Goal: Book appointment/travel/reservation

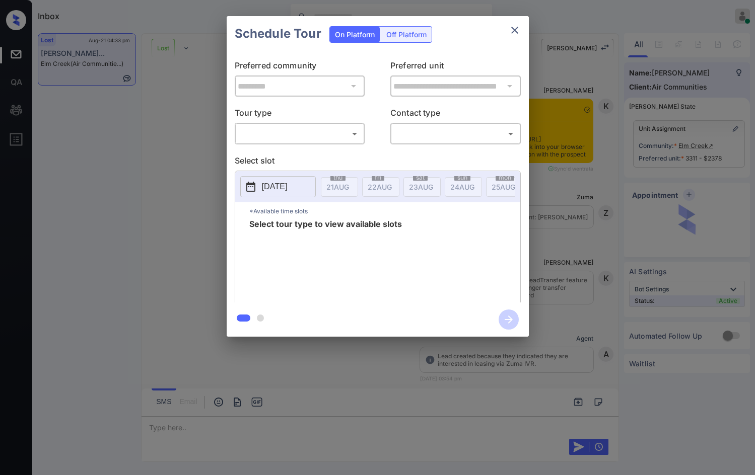
scroll to position [1769, 0]
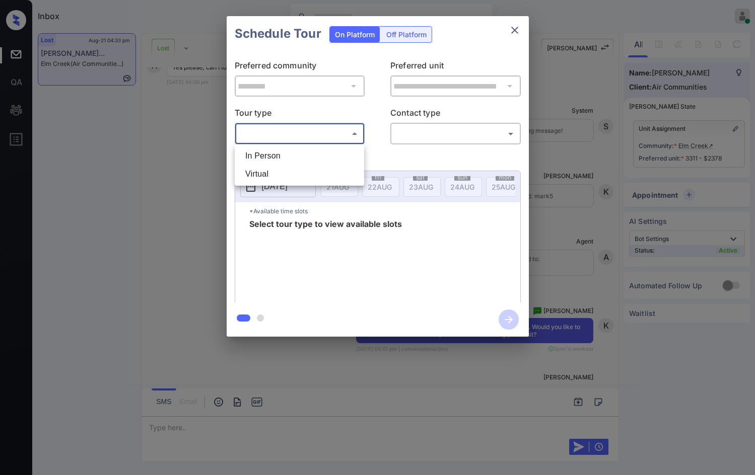
click at [361, 138] on body "Inbox Jezcil Usanastre Online Set yourself offline Set yourself on break Profil…" at bounding box center [377, 237] width 755 height 475
click at [313, 147] on li "In Person" at bounding box center [299, 156] width 124 height 18
type input "********"
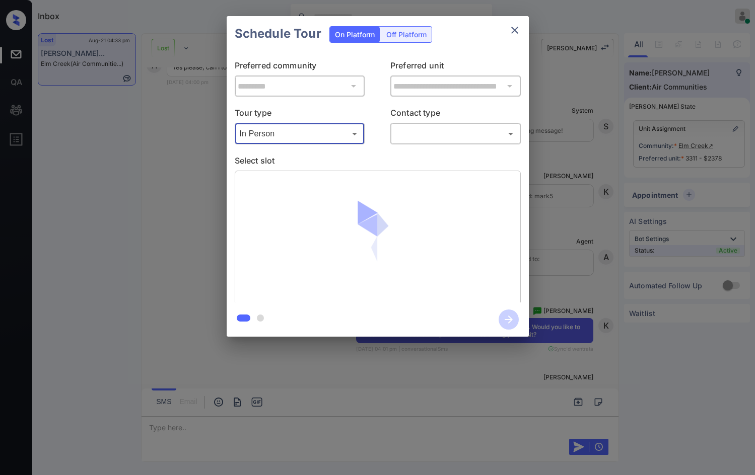
click at [401, 126] on body "Inbox Jezcil Usanastre Online Set yourself offline Set yourself on break Profil…" at bounding box center [377, 237] width 755 height 475
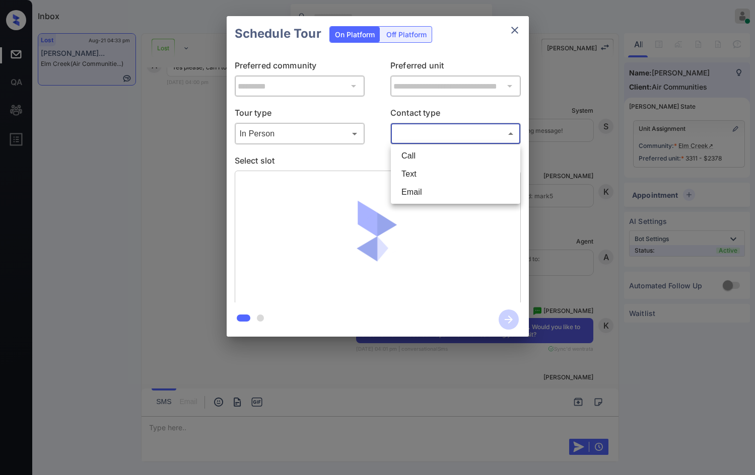
click at [414, 172] on li "Text" at bounding box center [455, 174] width 124 height 18
type input "****"
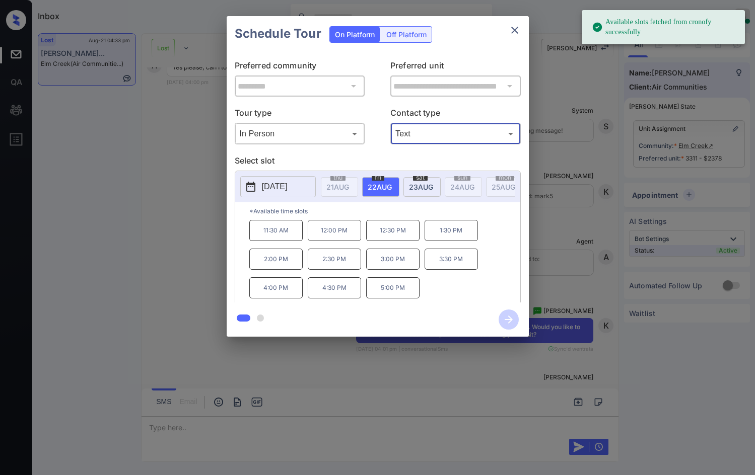
click at [415, 192] on div "sat 23 AUG" at bounding box center [421, 187] width 37 height 20
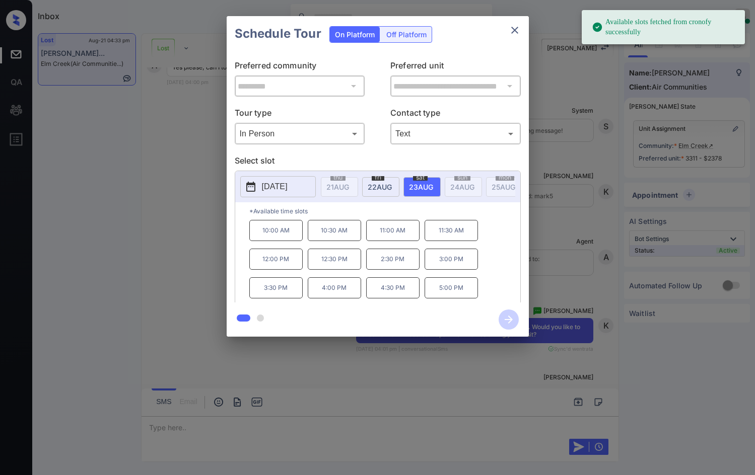
click at [210, 245] on div "**********" at bounding box center [377, 176] width 755 height 353
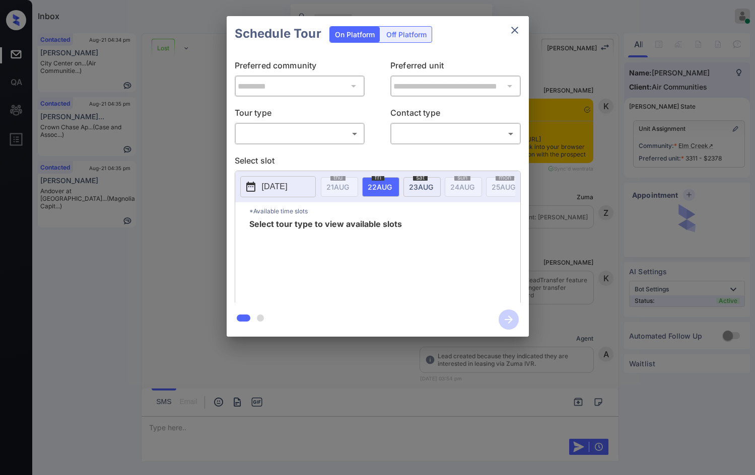
scroll to position [3343, 0]
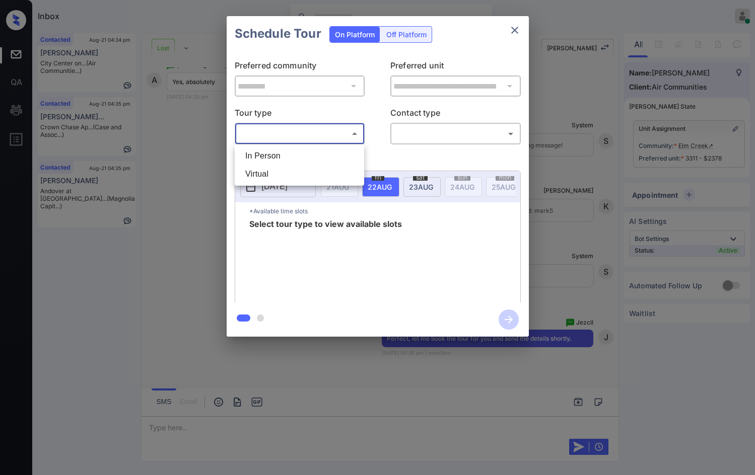
click at [344, 132] on body "Inbox Jezcil Usanastre Online Set yourself offline Set yourself on break Profil…" at bounding box center [377, 237] width 755 height 475
click at [330, 148] on li "In Person" at bounding box center [299, 156] width 124 height 18
type input "********"
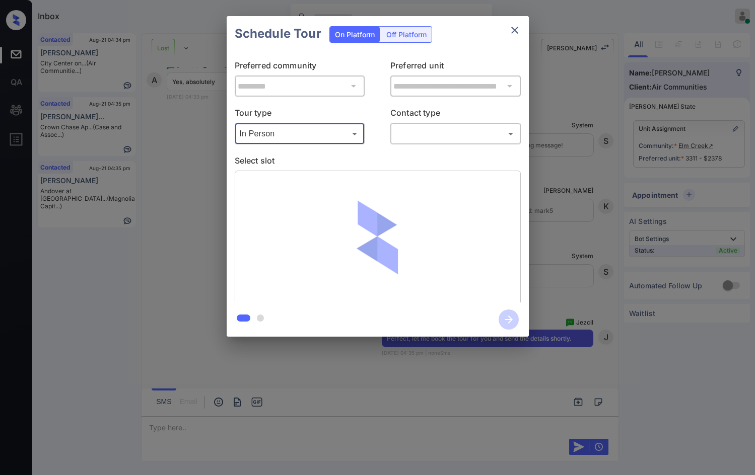
click at [401, 135] on body "Inbox Jezcil Usanastre Online Set yourself offline Set yourself on break Profil…" at bounding box center [377, 237] width 755 height 475
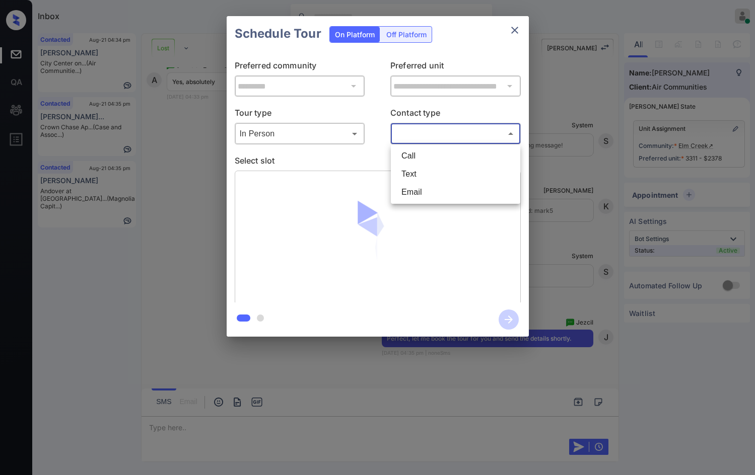
click at [418, 171] on li "Text" at bounding box center [455, 174] width 124 height 18
type input "****"
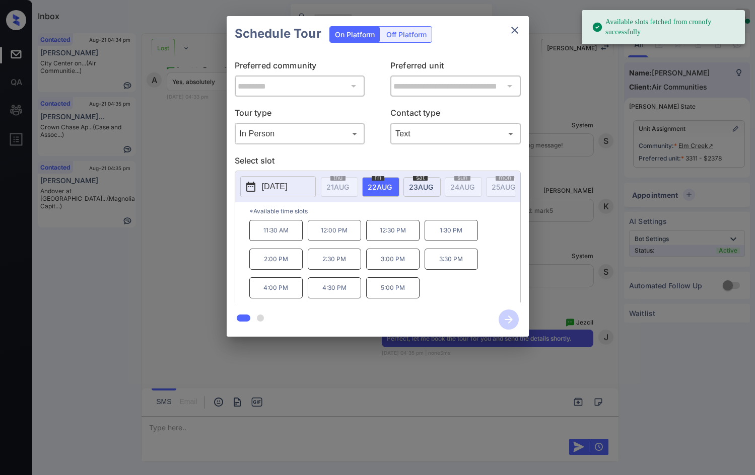
click at [349, 188] on span "23 AUG" at bounding box center [337, 187] width 23 height 9
click at [316, 234] on p "10:30 AM" at bounding box center [334, 230] width 53 height 21
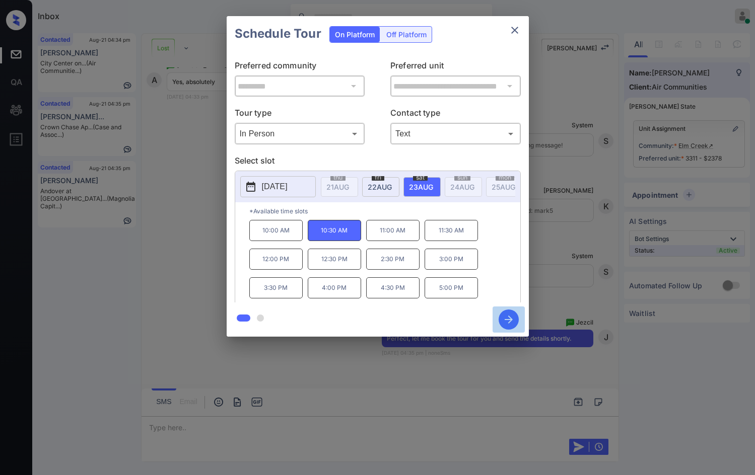
click at [506, 322] on icon "button" at bounding box center [508, 320] width 20 height 20
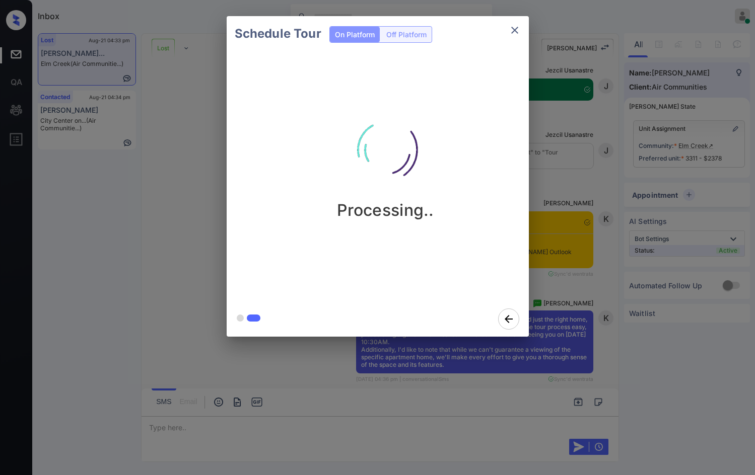
scroll to position [3680, 0]
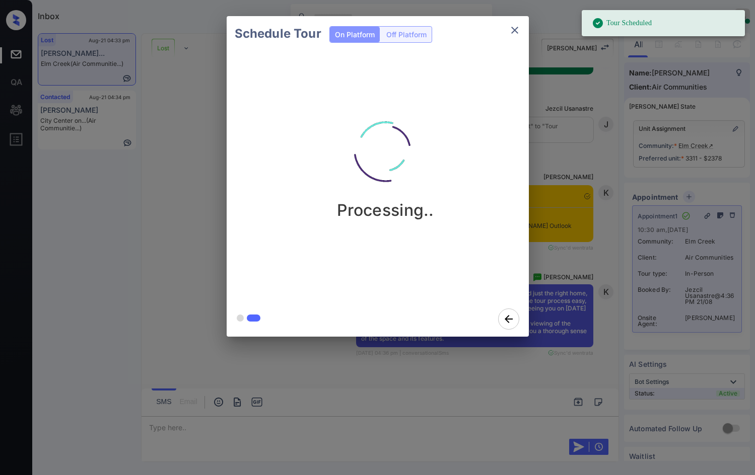
click at [85, 299] on div "Schedule Tour On Platform Off Platform Processing.." at bounding box center [377, 176] width 755 height 353
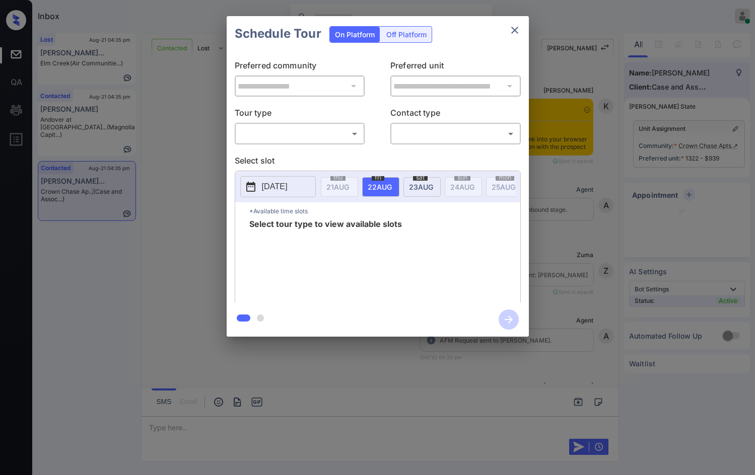
scroll to position [1330, 0]
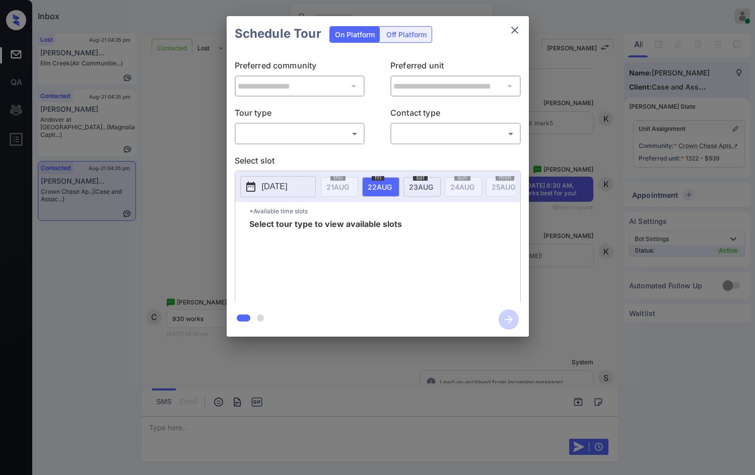
click at [279, 133] on body "Inbox Jezcil Usanastre Online Set yourself offline Set yourself on break Profil…" at bounding box center [377, 237] width 755 height 475
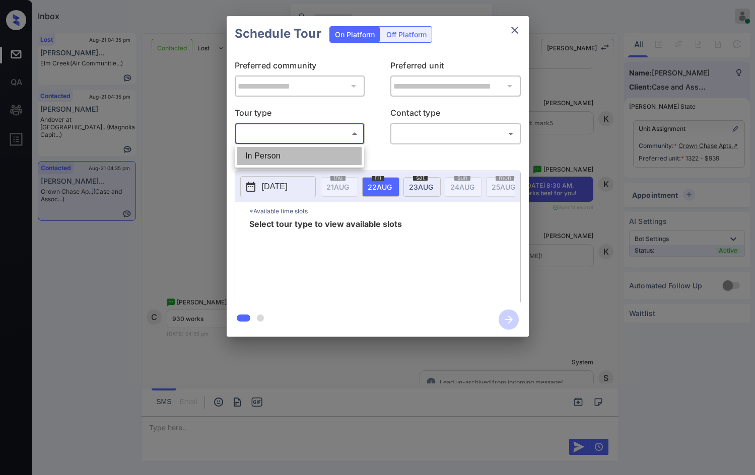
click at [285, 158] on li "In Person" at bounding box center [299, 156] width 124 height 18
type input "********"
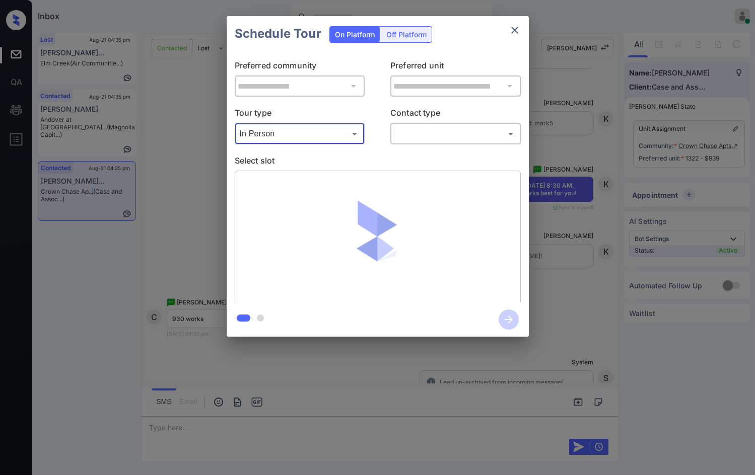
click at [408, 138] on body "Inbox Jezcil Usanastre Online Set yourself offline Set yourself on break Profil…" at bounding box center [377, 237] width 755 height 475
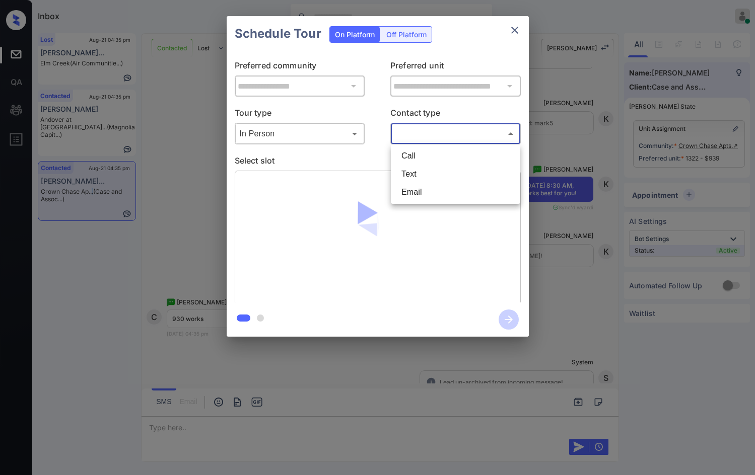
click at [416, 173] on li "Text" at bounding box center [455, 174] width 124 height 18
type input "****"
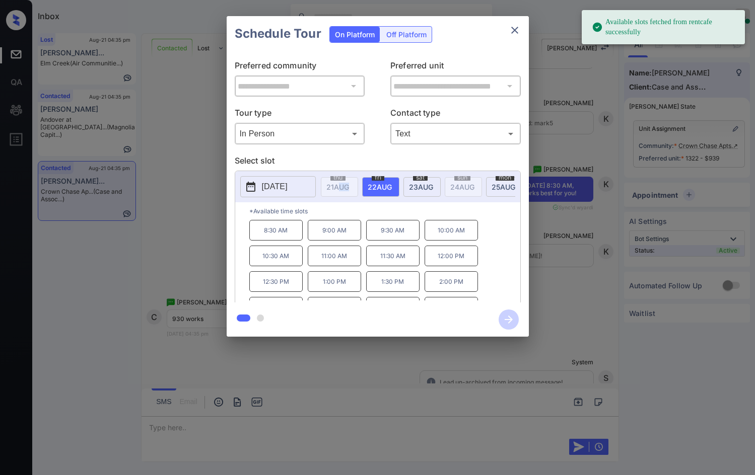
drag, startPoint x: 342, startPoint y: 196, endPoint x: 349, endPoint y: 199, distance: 8.3
click at [349, 197] on div "thu 21 AUG fri 22 AUG sat 23 AUG sun 24 AUG mon 25 AUG tue 26 AUG wed 27 AUG th…" at bounding box center [418, 186] width 194 height 21
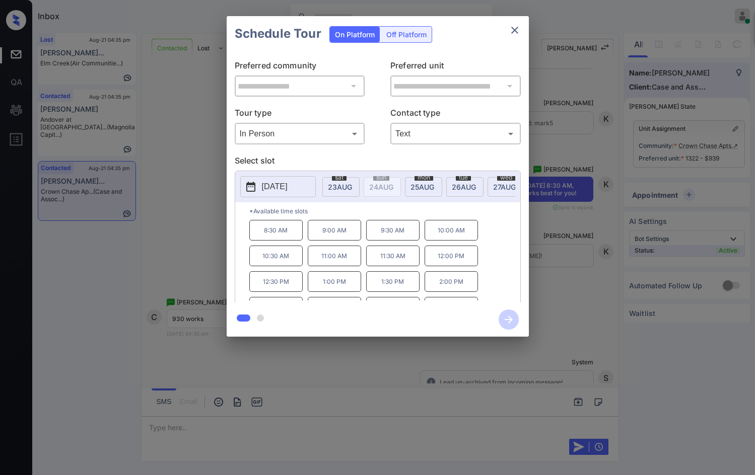
scroll to position [0, 89]
click at [260, 188] on span "26 AUG" at bounding box center [249, 187] width 23 height 9
click at [543, 213] on div "**********" at bounding box center [377, 176] width 755 height 353
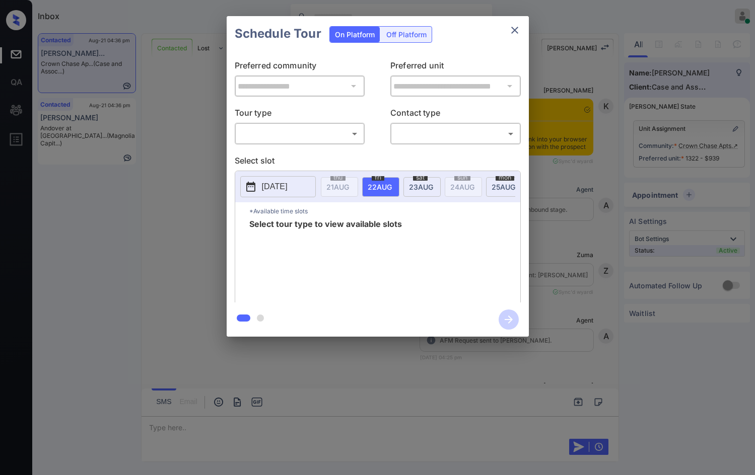
scroll to position [1760, 0]
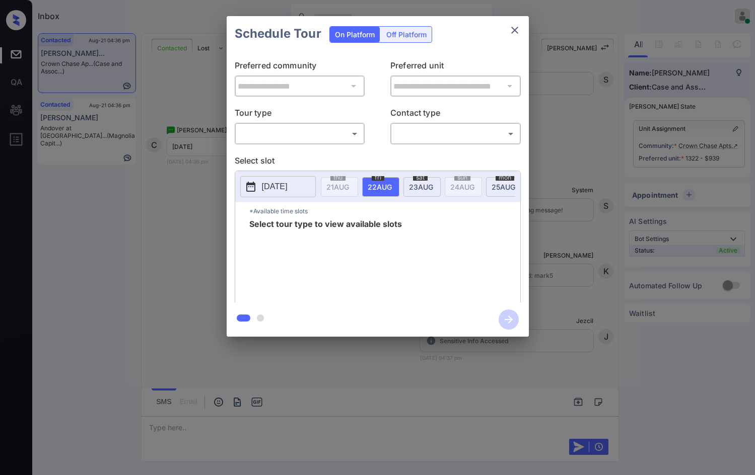
click at [332, 135] on body "Inbox Jezcil Usanastre Online Set yourself offline Set yourself on break Profil…" at bounding box center [377, 237] width 755 height 475
click at [298, 160] on li "In Person" at bounding box center [299, 156] width 124 height 18
type input "********"
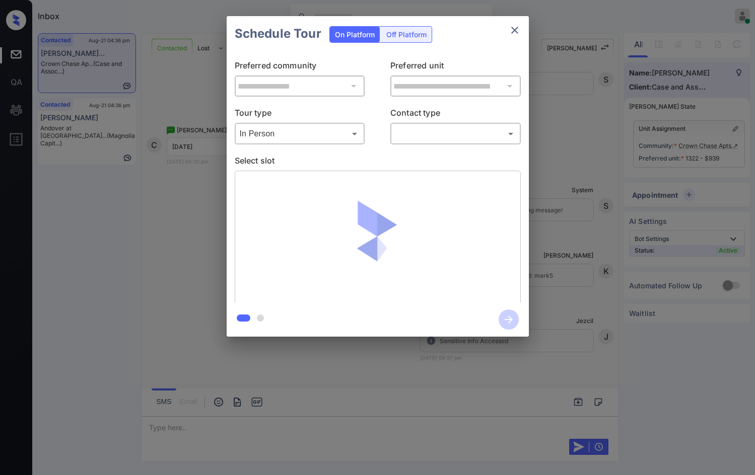
click at [182, 184] on div "**********" at bounding box center [377, 176] width 755 height 353
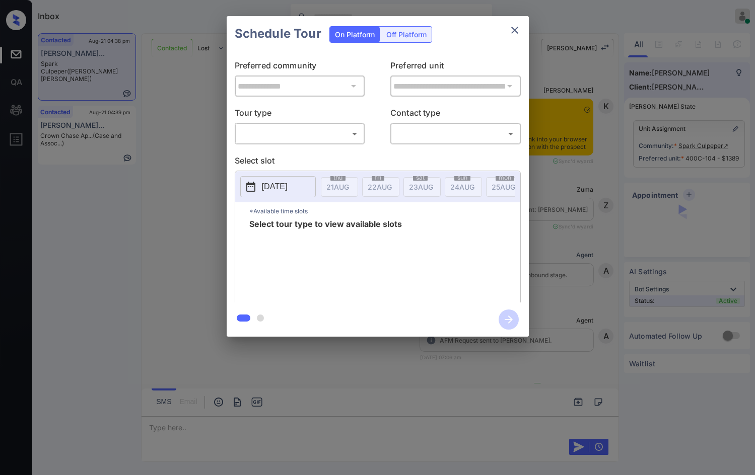
scroll to position [1243, 0]
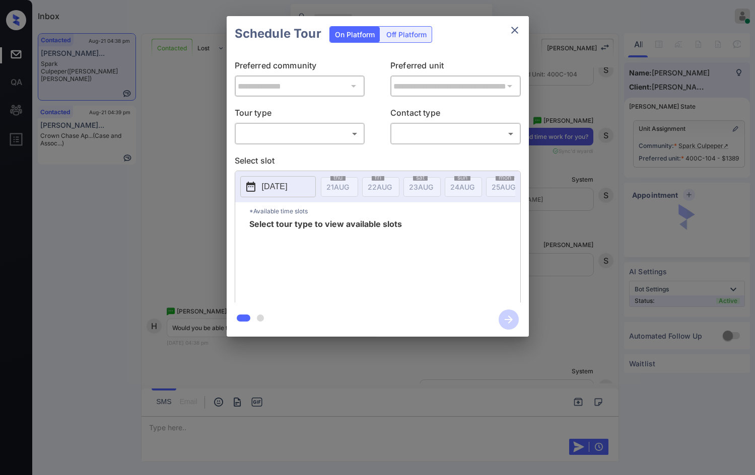
click at [266, 147] on div "**********" at bounding box center [378, 176] width 302 height 251
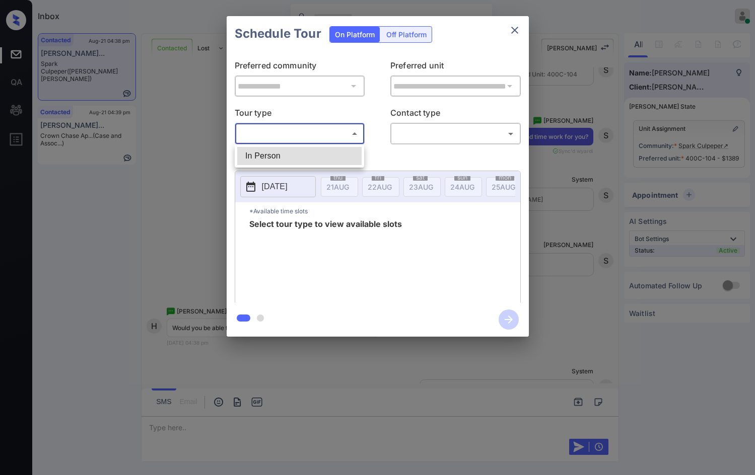
click at [266, 142] on body "Inbox Jezcil Usanastre Online Set yourself offline Set yourself on break Profil…" at bounding box center [377, 237] width 755 height 475
click at [271, 152] on li "In Person" at bounding box center [299, 156] width 124 height 18
type input "********"
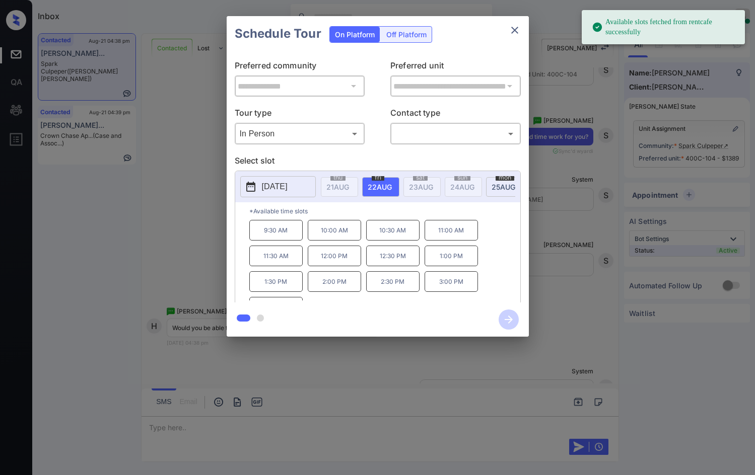
click at [345, 179] on span "mon" at bounding box center [337, 178] width 15 height 6
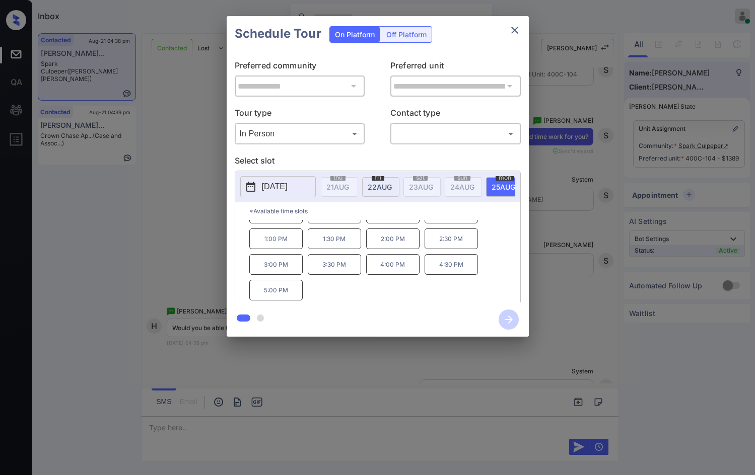
scroll to position [0, 0]
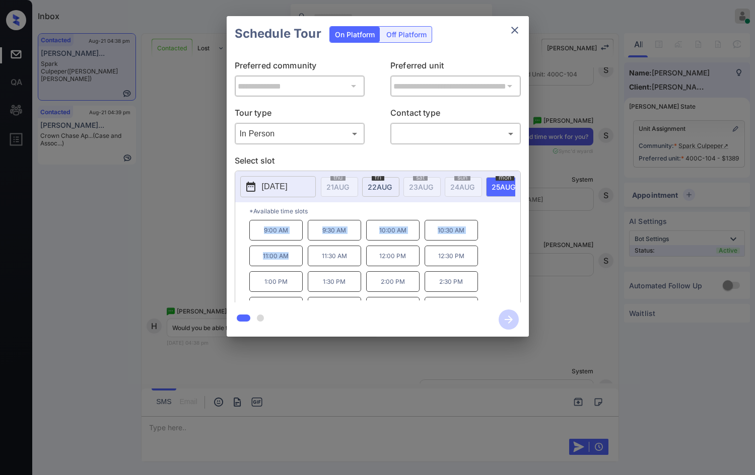
drag, startPoint x: 261, startPoint y: 245, endPoint x: 287, endPoint y: 249, distance: 26.6
click at [287, 249] on div "9:00 AM 9:30 AM 10:00 AM 10:30 AM 11:00 AM 11:30 AM 12:00 PM 12:30 PM 1:00 PM 1…" at bounding box center [384, 260] width 271 height 81
copy div "9:00 AM 9:30 AM 10:00 AM 10:30 AM 11:00 AM"
click at [262, 266] on p "11:00 AM" at bounding box center [275, 256] width 53 height 21
click at [252, 231] on p "9:00 AM" at bounding box center [275, 230] width 53 height 21
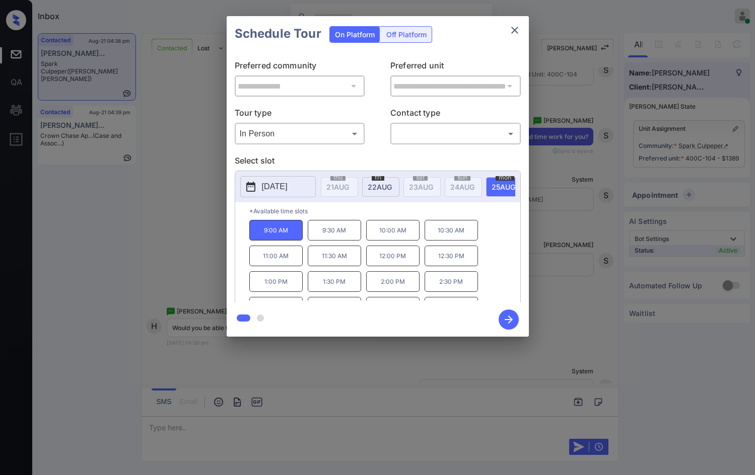
click at [326, 266] on p "11:30 AM" at bounding box center [334, 256] width 53 height 21
drag, startPoint x: 256, startPoint y: 234, endPoint x: 300, endPoint y: 236, distance: 43.3
click at [300, 236] on p "9:00 AM" at bounding box center [275, 230] width 53 height 21
copy p "9:00 AM"
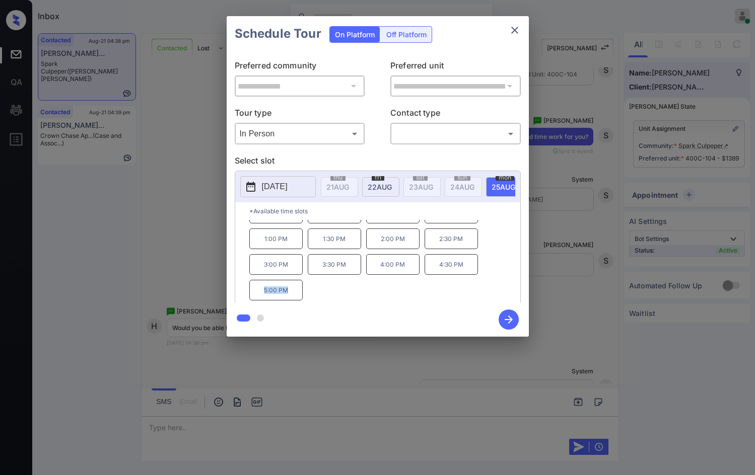
drag, startPoint x: 264, startPoint y: 294, endPoint x: 291, endPoint y: 290, distance: 28.0
click at [293, 290] on p "5:00 PM" at bounding box center [275, 290] width 53 height 21
copy p "5:00 PM"
click at [171, 203] on div "**********" at bounding box center [377, 176] width 755 height 353
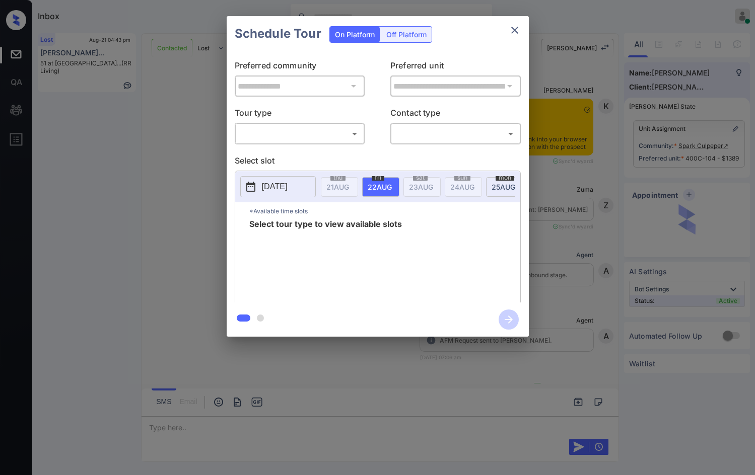
scroll to position [1958, 0]
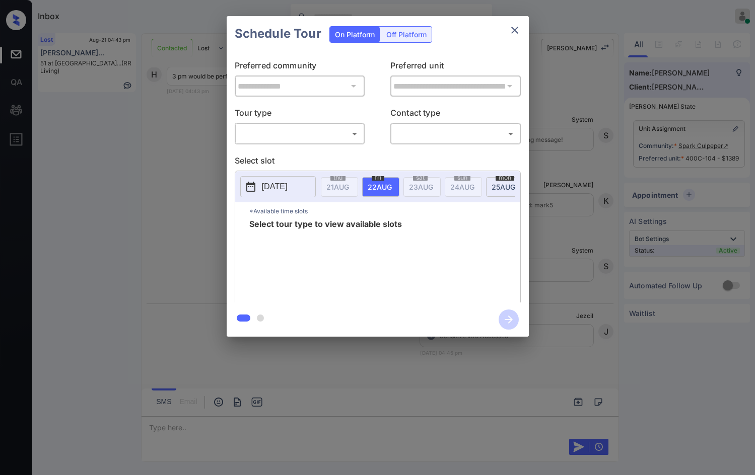
click at [324, 120] on p "Tour type" at bounding box center [300, 115] width 130 height 16
click at [307, 132] on body "Inbox Jezcil Usanastre Online Set yourself offline Set yourself on break Profil…" at bounding box center [377, 237] width 755 height 475
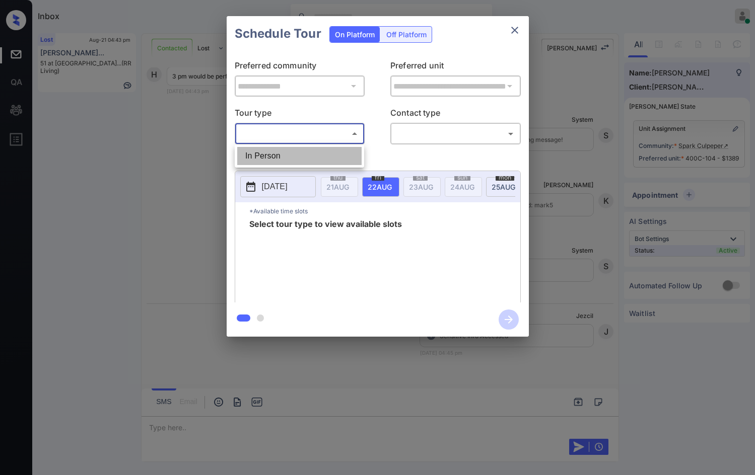
click at [310, 154] on li "In Person" at bounding box center [299, 156] width 124 height 18
type input "********"
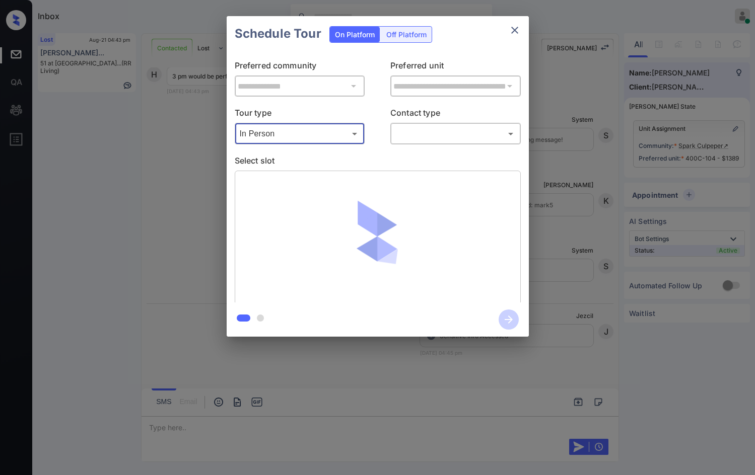
click at [448, 128] on body "Inbox Jezcil Usanastre Online Set yourself offline Set yourself on break Profil…" at bounding box center [377, 237] width 755 height 475
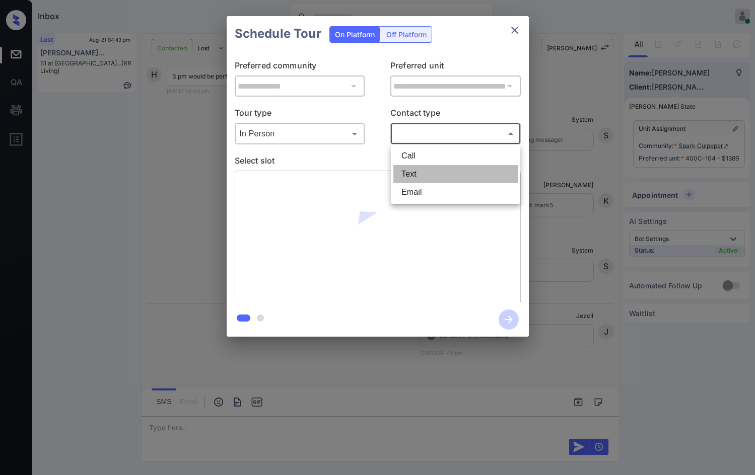
click at [450, 171] on li "Text" at bounding box center [455, 174] width 124 height 18
type input "****"
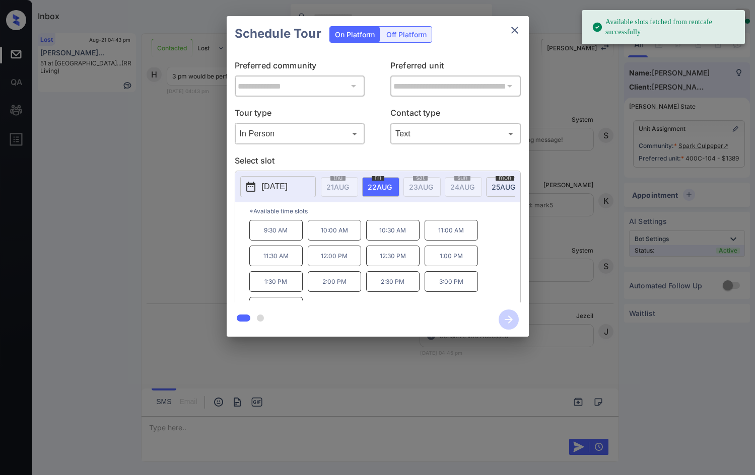
click at [349, 187] on span "25 AUG" at bounding box center [337, 187] width 23 height 9
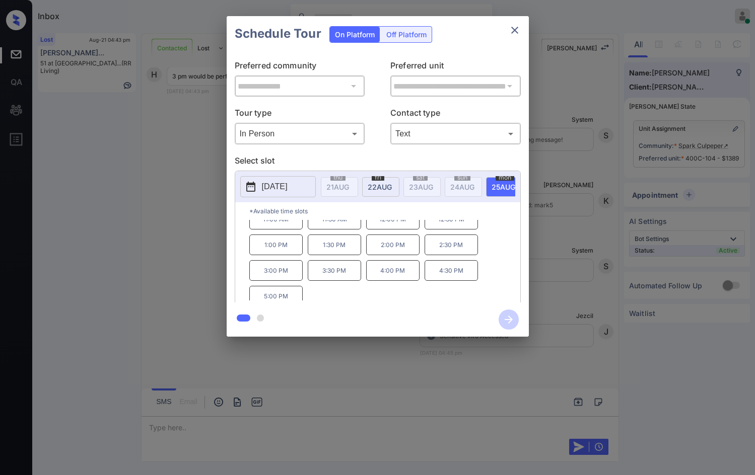
scroll to position [38, 0]
click at [568, 232] on div "**********" at bounding box center [377, 176] width 755 height 353
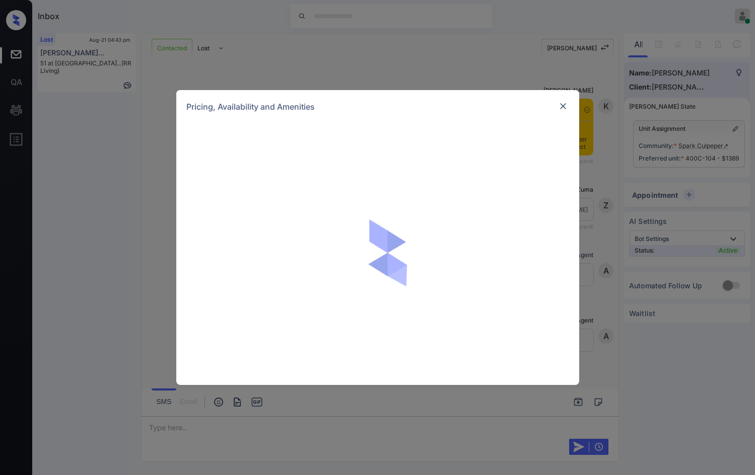
scroll to position [1958, 0]
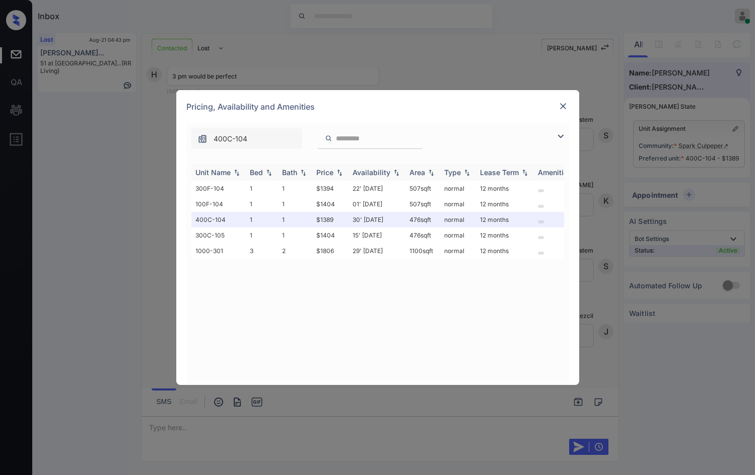
click at [340, 170] on img at bounding box center [339, 172] width 10 height 7
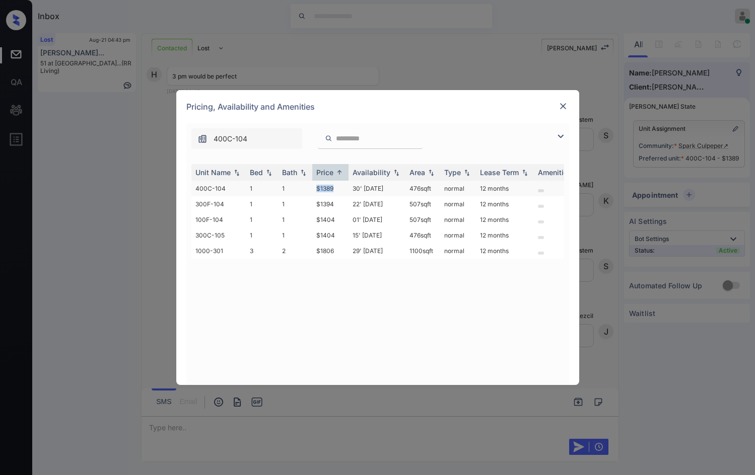
copy tr "$1389"
drag, startPoint x: 309, startPoint y: 186, endPoint x: 338, endPoint y: 196, distance: 31.4
click at [338, 196] on tr "400C-104 1 1 $1389 30' [DATE] 476 sqft normal 12 months" at bounding box center [454, 189] width 526 height 16
click at [562, 101] on img at bounding box center [563, 106] width 10 height 10
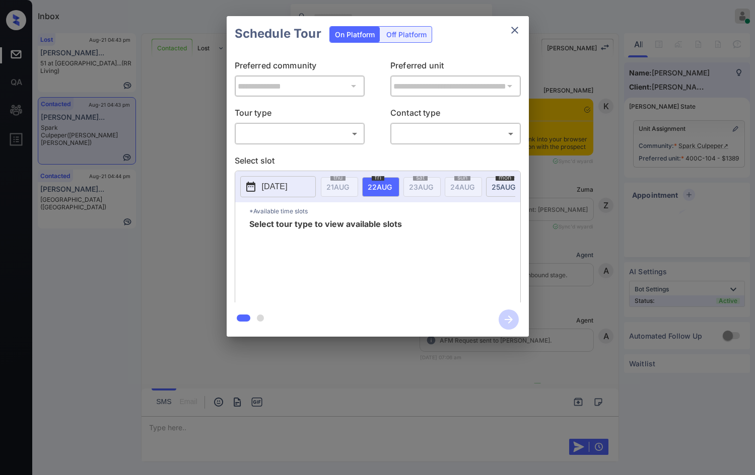
scroll to position [2025, 0]
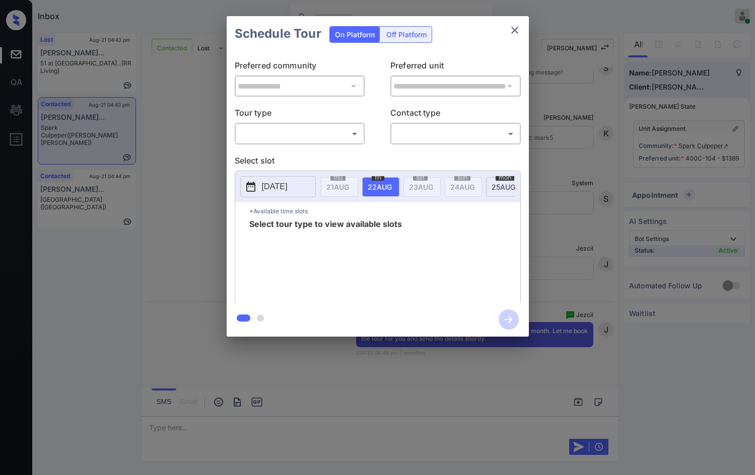
click at [333, 141] on body "Inbox Jezcil Usanastre Online Set yourself offline Set yourself on break Profil…" at bounding box center [377, 237] width 755 height 475
click at [333, 151] on li "In Person" at bounding box center [299, 156] width 124 height 18
type input "********"
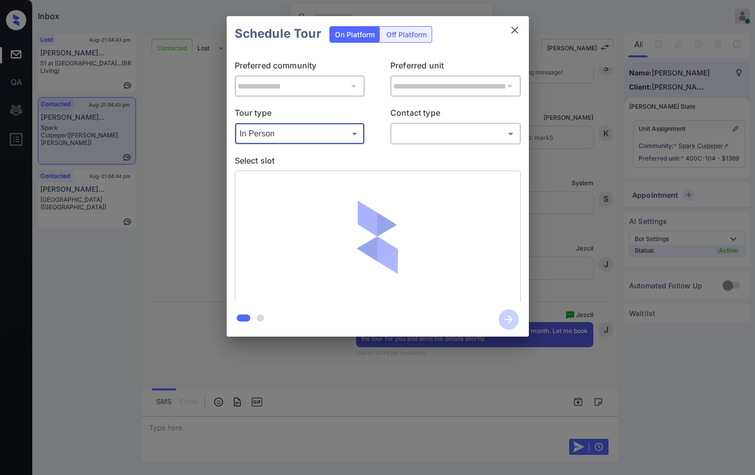
click at [452, 120] on p "Contact type" at bounding box center [455, 115] width 130 height 16
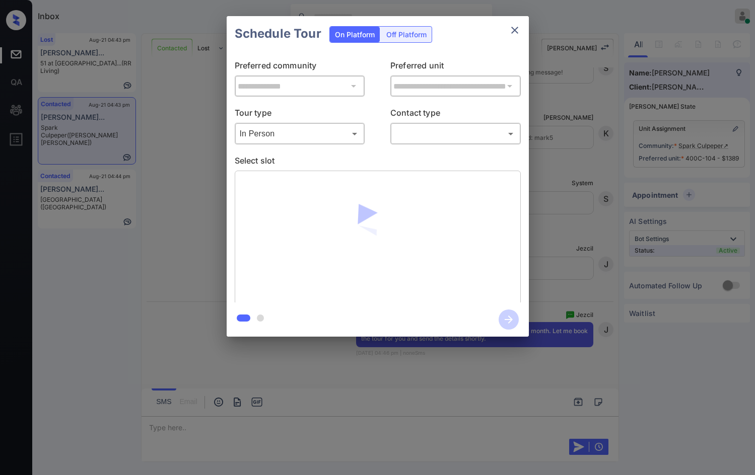
click at [454, 131] on body "Inbox Jezcil Usanastre Online Set yourself offline Set yourself on break Profil…" at bounding box center [377, 237] width 755 height 475
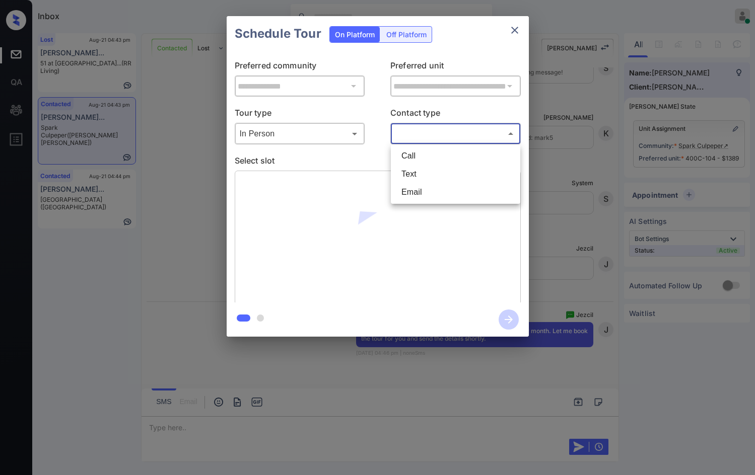
click at [409, 169] on li "Text" at bounding box center [455, 174] width 124 height 18
type input "****"
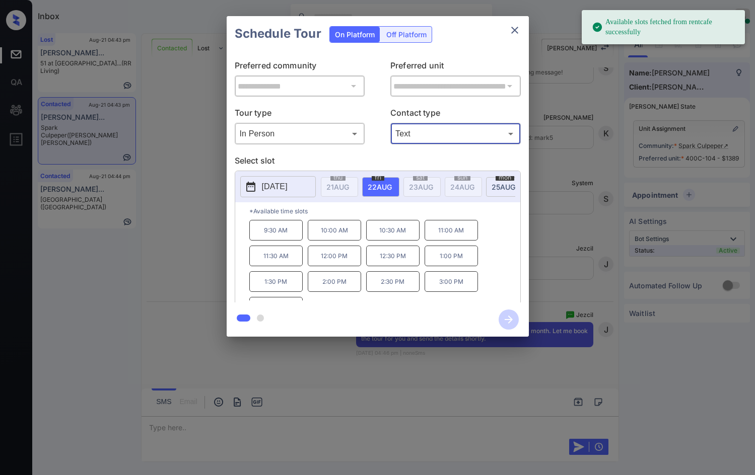
click at [486, 188] on div "mon 25 AUG" at bounding box center [504, 187] width 37 height 20
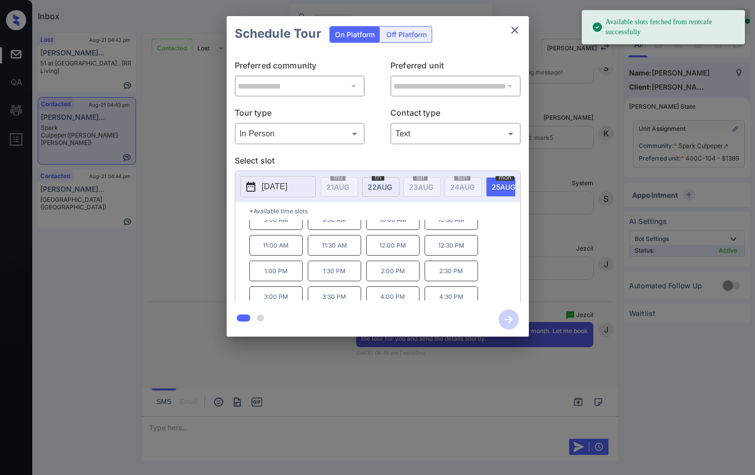
scroll to position [43, 0]
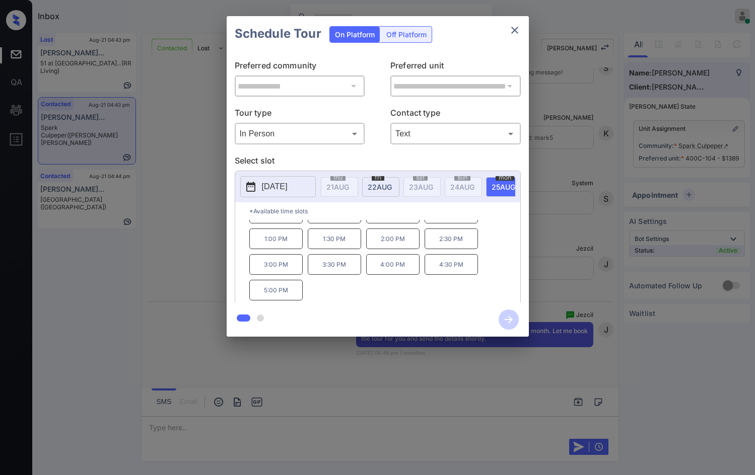
click at [284, 275] on p "3:00 PM" at bounding box center [275, 264] width 53 height 21
click at [500, 321] on icon "button" at bounding box center [508, 320] width 20 height 20
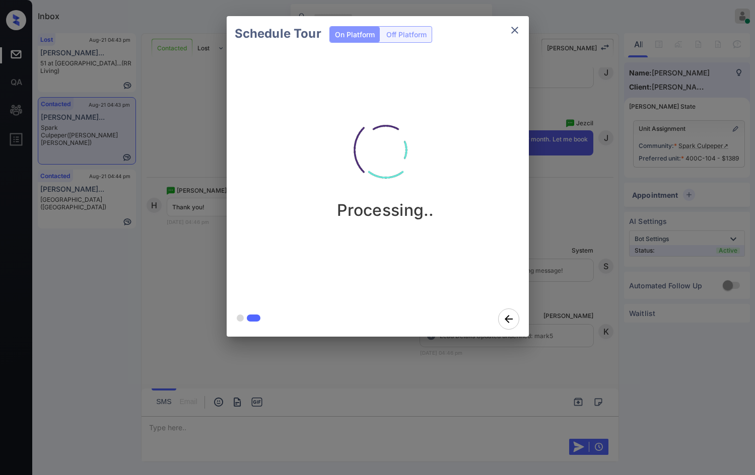
scroll to position [2217, 0]
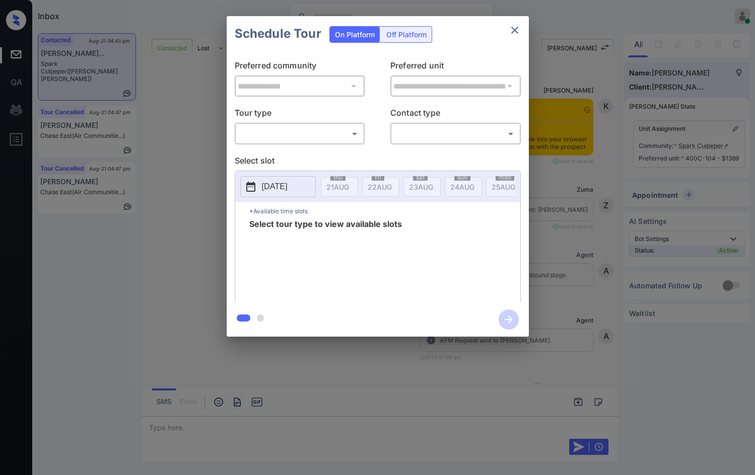
scroll to position [2167, 0]
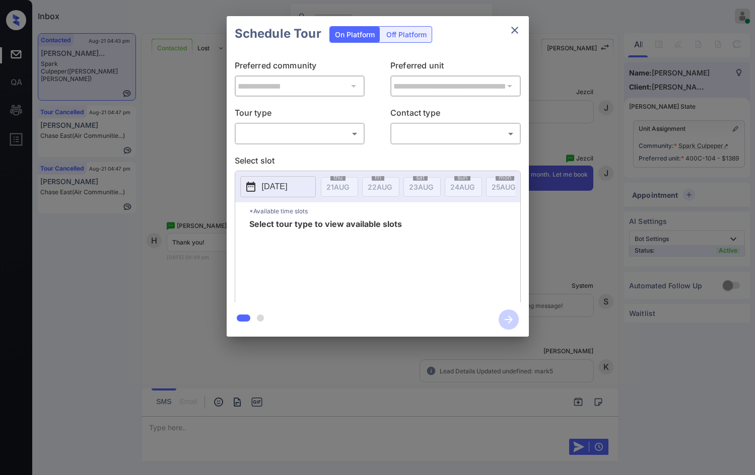
click at [272, 135] on body "Inbox Jezcil Usanastre Online Set yourself offline Set yourself on break Profil…" at bounding box center [377, 237] width 755 height 475
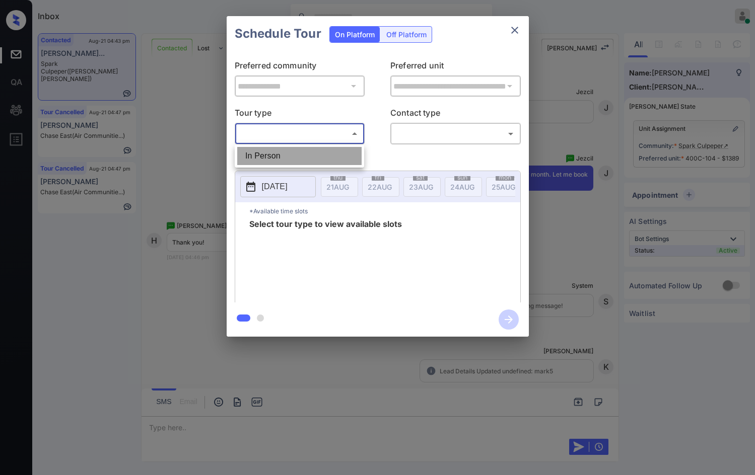
drag, startPoint x: 272, startPoint y: 152, endPoint x: 389, endPoint y: 149, distance: 117.4
click at [271, 152] on li "In Person" at bounding box center [299, 156] width 124 height 18
type input "********"
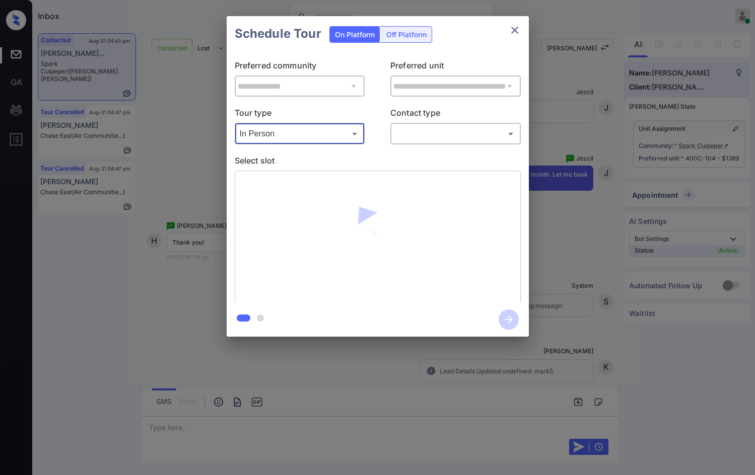
click at [444, 134] on body "Inbox Jezcil Usanastre Online Set yourself offline Set yourself on break Profil…" at bounding box center [377, 237] width 755 height 475
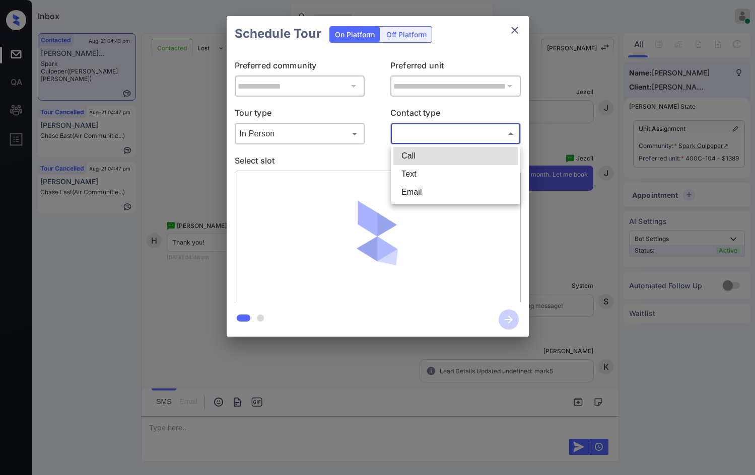
click at [434, 183] on li "Email" at bounding box center [455, 192] width 124 height 18
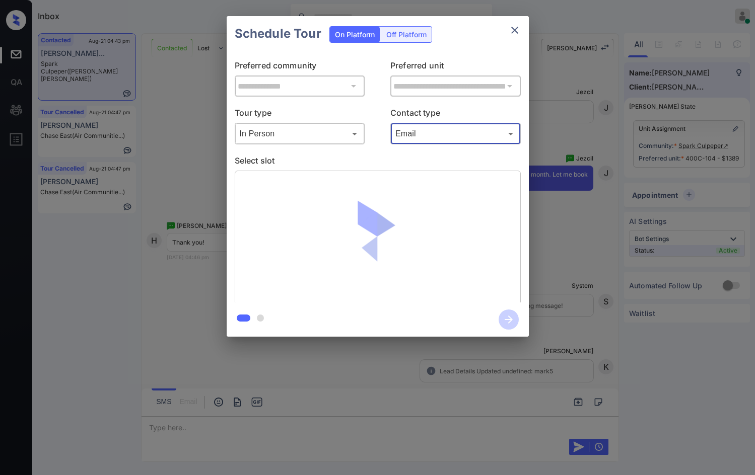
click at [433, 134] on body "Inbox Jezcil Usanastre Online Set yourself offline Set yourself on break Profil…" at bounding box center [377, 237] width 755 height 475
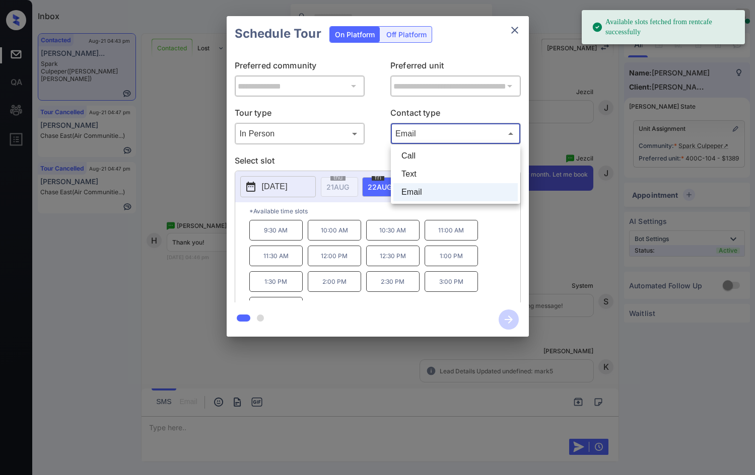
click at [433, 172] on li "Text" at bounding box center [455, 174] width 124 height 18
type input "****"
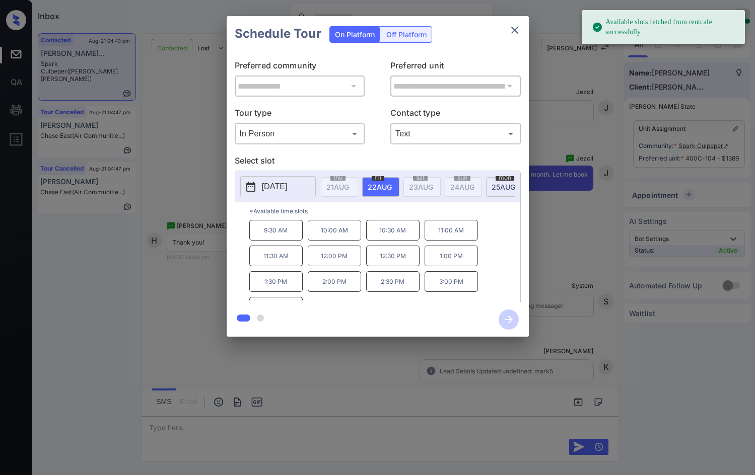
click at [349, 183] on span "25 AUG" at bounding box center [337, 187] width 23 height 9
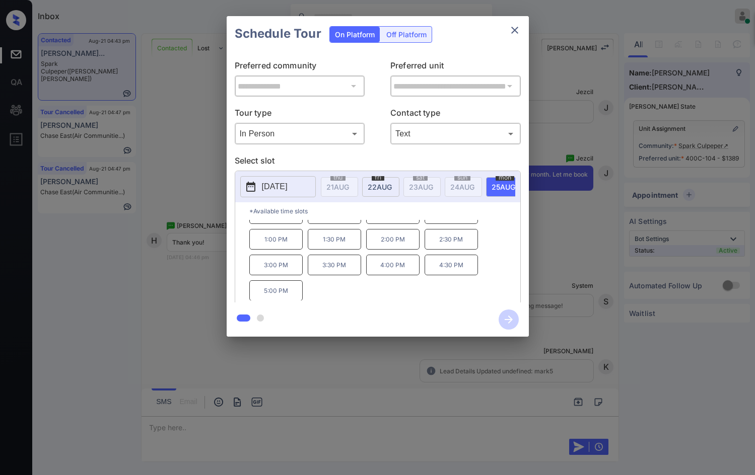
scroll to position [43, 0]
click at [288, 275] on p "3:00 PM" at bounding box center [275, 264] width 53 height 21
click at [507, 318] on icon "button" at bounding box center [508, 320] width 20 height 20
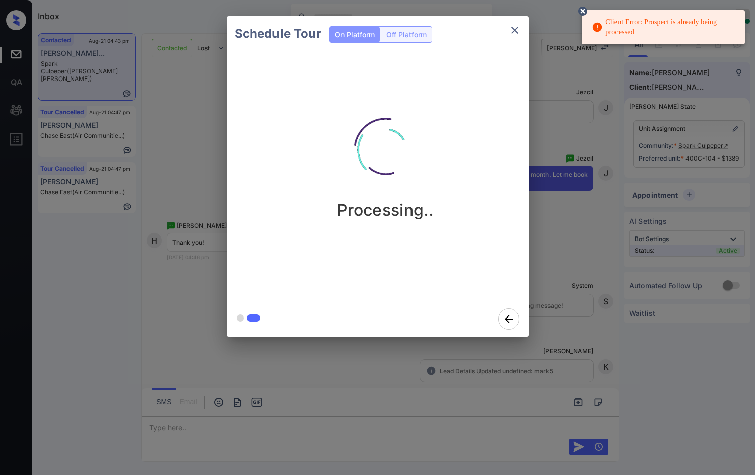
click at [206, 187] on div "Schedule Tour On Platform Off Platform Processing.." at bounding box center [377, 176] width 755 height 353
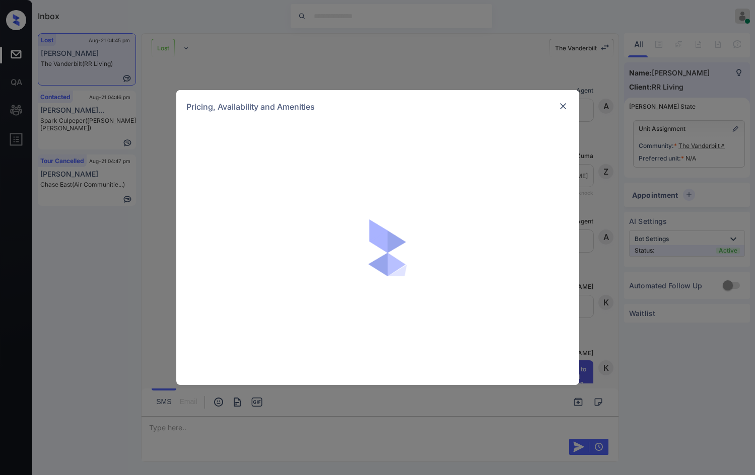
scroll to position [566, 0]
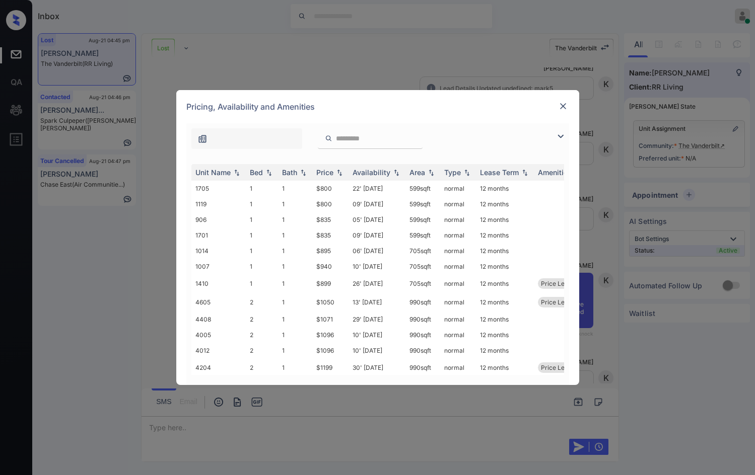
click at [562, 132] on img at bounding box center [560, 136] width 12 height 12
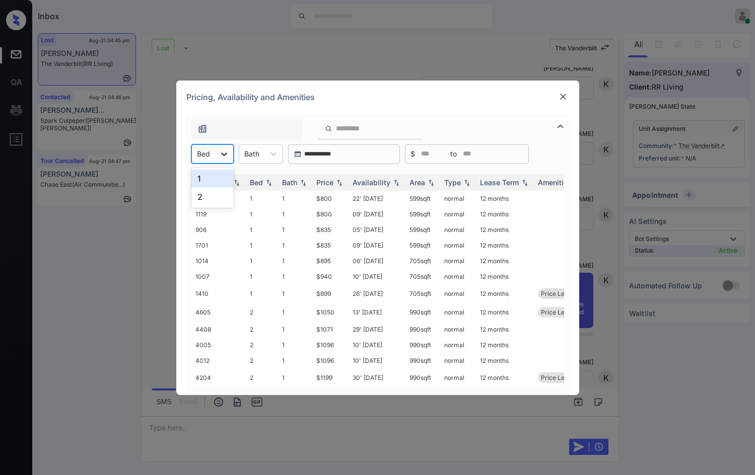
drag, startPoint x: 232, startPoint y: 148, endPoint x: 229, endPoint y: 154, distance: 7.0
click at [232, 148] on div "Bed" at bounding box center [212, 153] width 42 height 19
click at [218, 184] on div "1" at bounding box center [212, 179] width 42 height 18
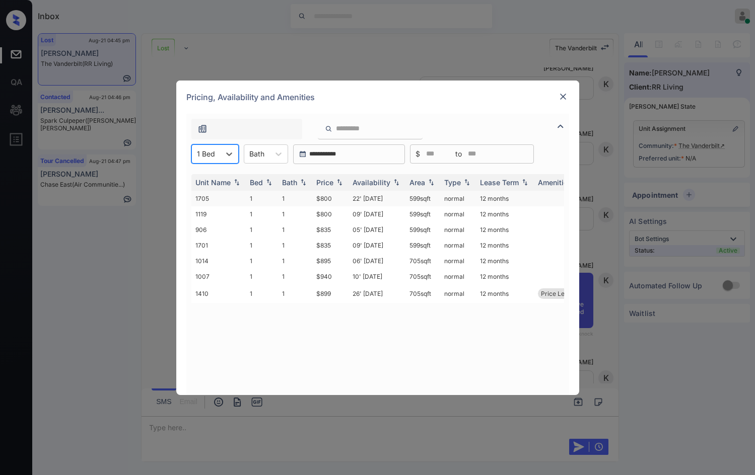
click at [335, 198] on td "$800" at bounding box center [330, 199] width 36 height 16
click at [335, 199] on td "$800" at bounding box center [330, 199] width 36 height 16
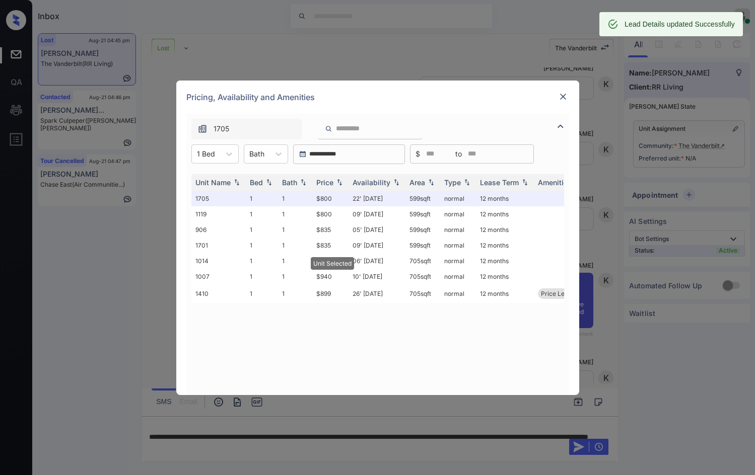
click at [560, 105] on div "Pricing, Availability and Amenities" at bounding box center [377, 97] width 403 height 33
click at [565, 98] on img at bounding box center [563, 97] width 10 height 10
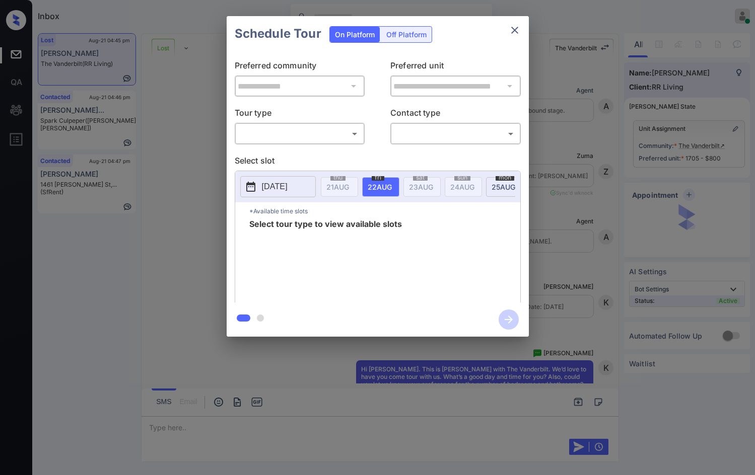
scroll to position [2138, 0]
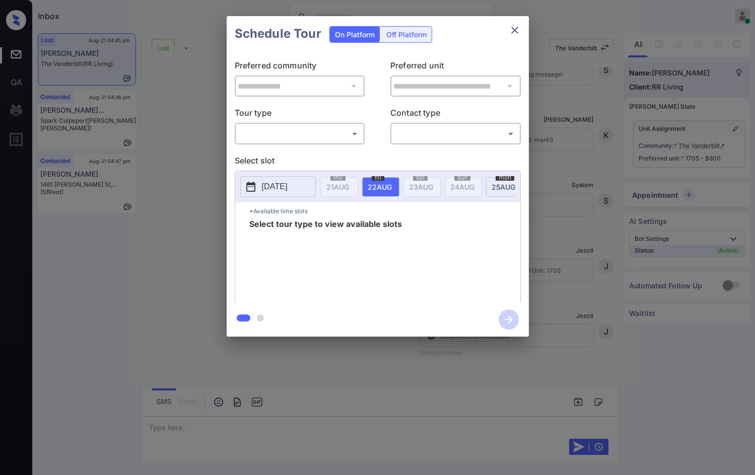
click at [311, 134] on body "Inbox Jezcil Usanastre Online Set yourself offline Set yourself on break Profil…" at bounding box center [377, 237] width 755 height 475
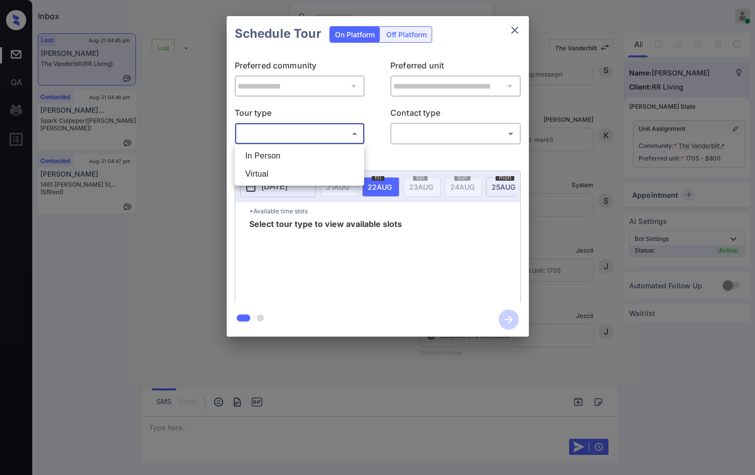
click at [313, 149] on li "In Person" at bounding box center [299, 156] width 124 height 18
type input "********"
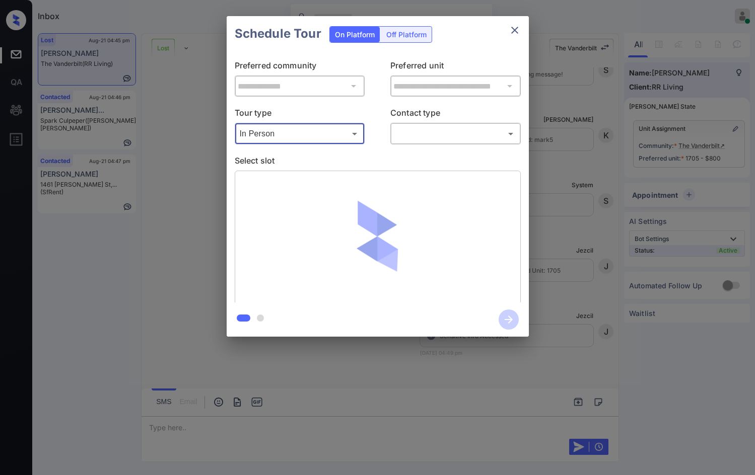
click at [402, 132] on body "Inbox Jezcil Usanastre Online Set yourself offline Set yourself on break Profil…" at bounding box center [377, 237] width 755 height 475
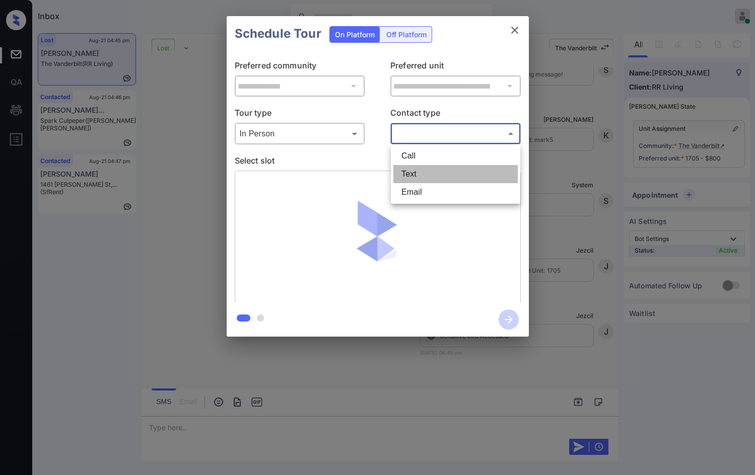
click at [414, 176] on li "Text" at bounding box center [455, 174] width 124 height 18
type input "****"
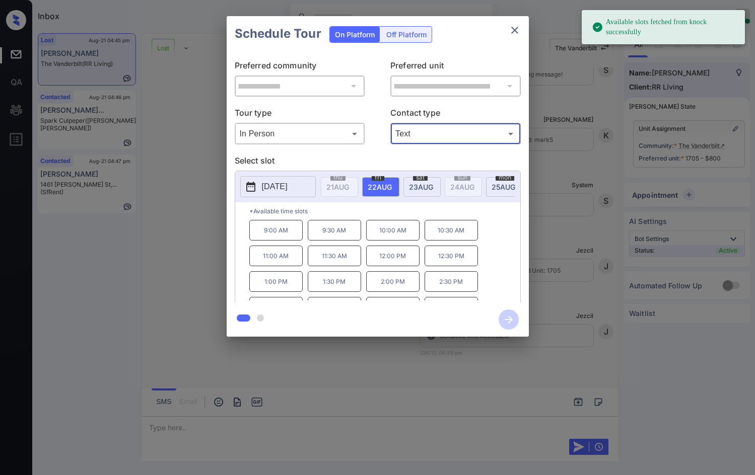
click at [349, 186] on span "23 AUG" at bounding box center [337, 187] width 23 height 9
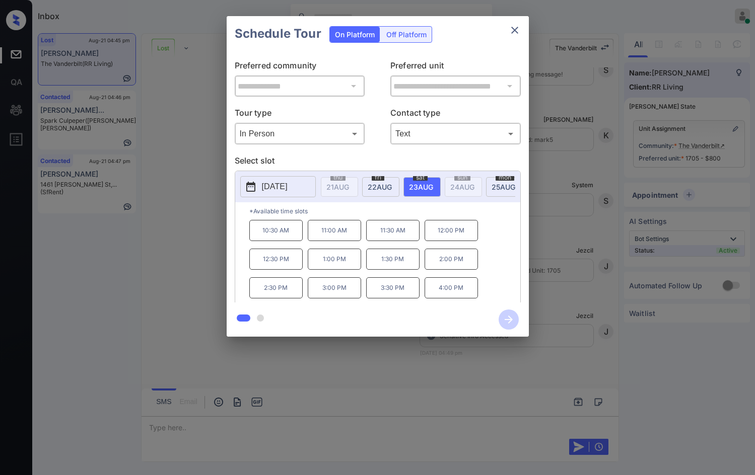
click at [210, 243] on div "**********" at bounding box center [377, 176] width 755 height 353
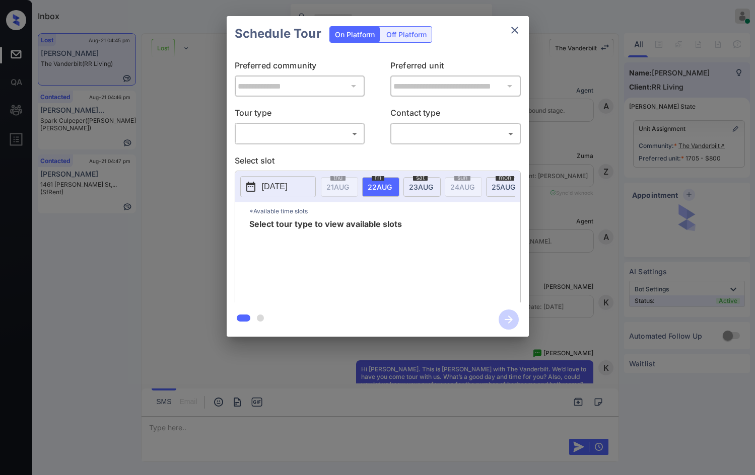
scroll to position [1936, 0]
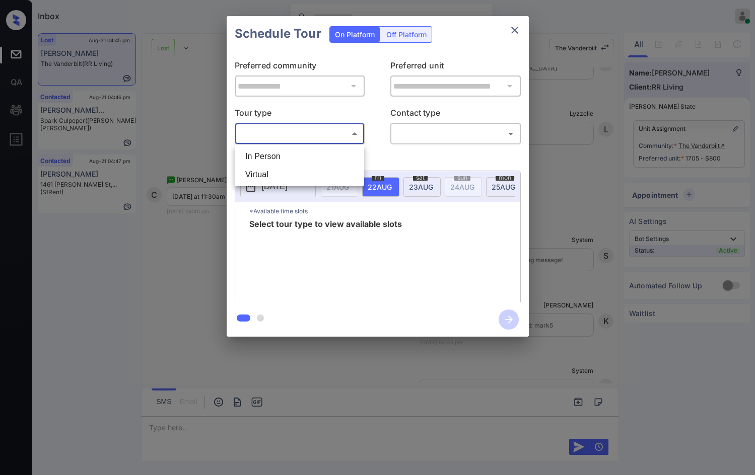
click at [346, 134] on body "Inbox Jezcil Usanastre Online Set yourself offline Set yourself on break Profil…" at bounding box center [377, 237] width 755 height 475
click at [318, 152] on li "In Person" at bounding box center [299, 156] width 124 height 18
type input "********"
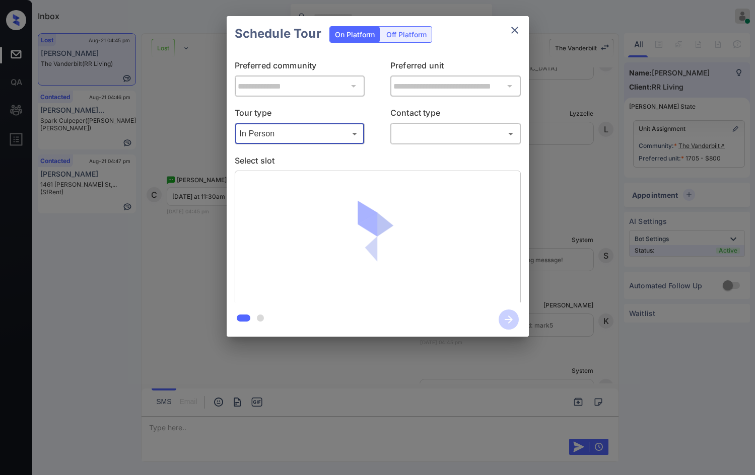
click at [440, 134] on body "Inbox Jezcil Usanastre Online Set yourself offline Set yourself on break Profil…" at bounding box center [377, 237] width 755 height 475
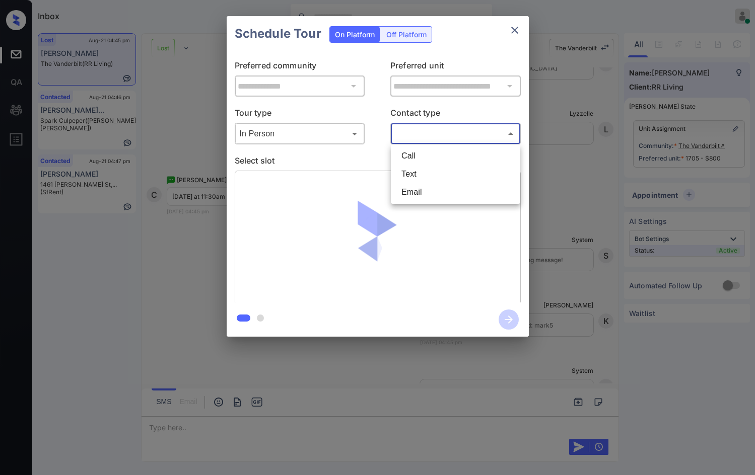
drag, startPoint x: 455, startPoint y: 177, endPoint x: 480, endPoint y: 182, distance: 26.1
click at [455, 177] on li "Text" at bounding box center [455, 174] width 124 height 18
type input "****"
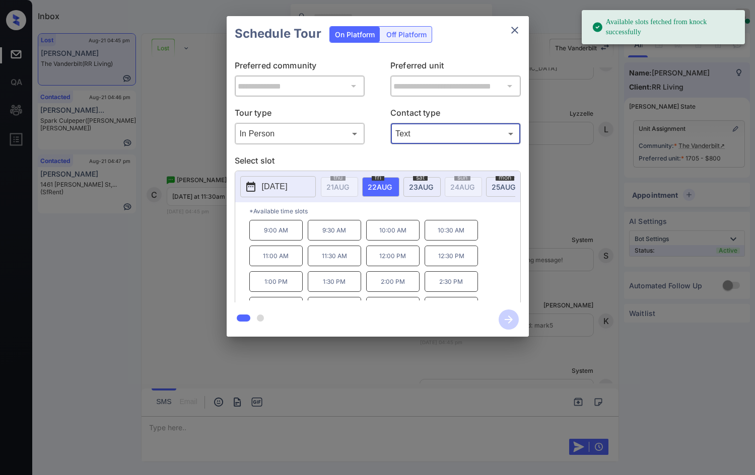
click at [404, 191] on div "[DATE]" at bounding box center [421, 187] width 37 height 20
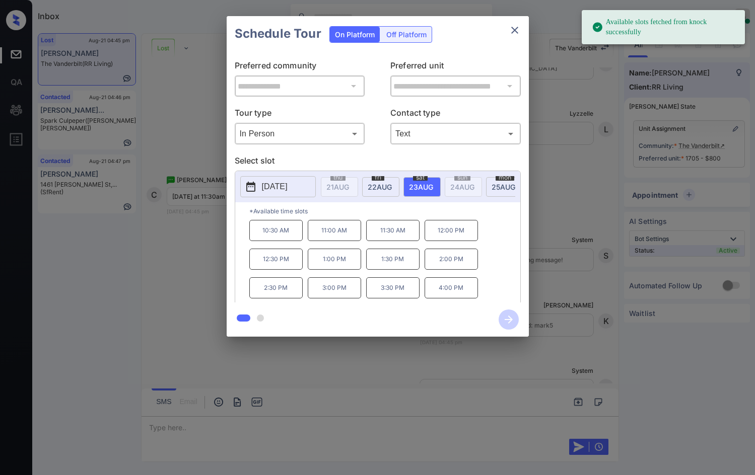
drag, startPoint x: 398, startPoint y: 227, endPoint x: 398, endPoint y: 238, distance: 11.6
click at [398, 228] on p "11:30 AM" at bounding box center [392, 230] width 53 height 21
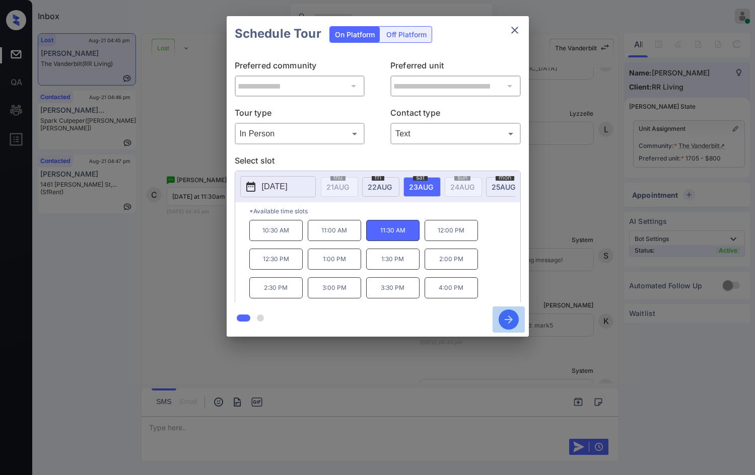
click at [498, 320] on icon "button" at bounding box center [508, 320] width 20 height 20
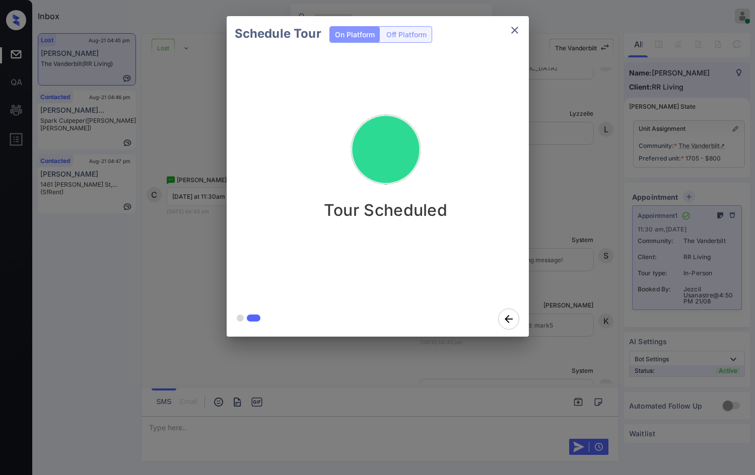
click at [166, 250] on div "Schedule Tour On Platform Off Platform Tour Scheduled" at bounding box center [377, 176] width 755 height 353
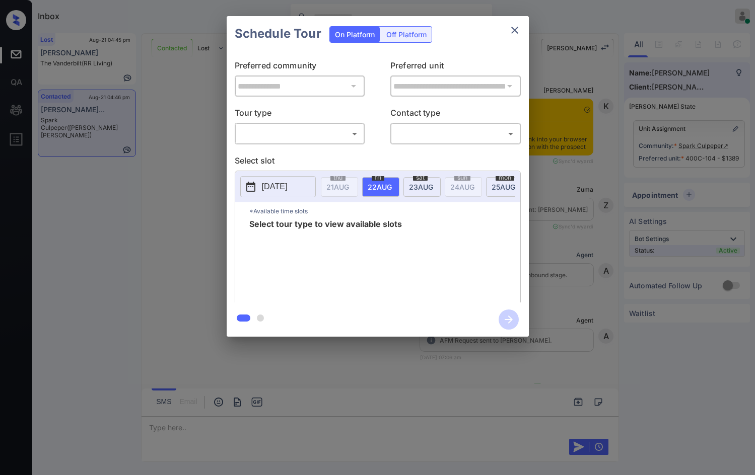
scroll to position [2217, 0]
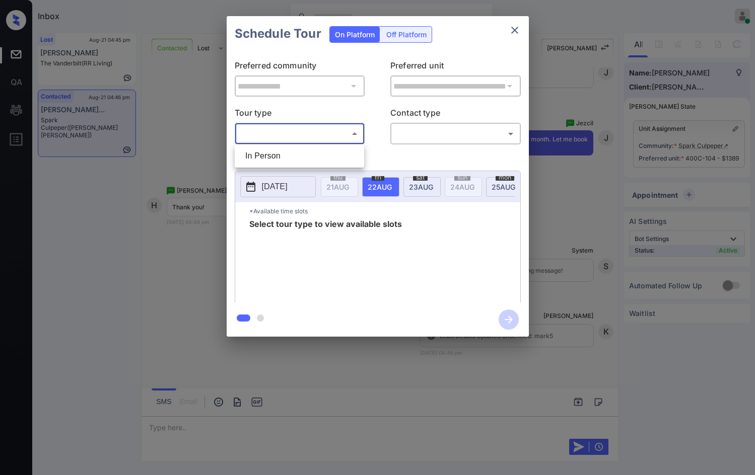
click at [302, 131] on body "Inbox Jezcil Usanastre Online Set yourself offline Set yourself on break Profil…" at bounding box center [377, 237] width 755 height 475
drag, startPoint x: 578, startPoint y: 225, endPoint x: 580, endPoint y: 231, distance: 6.8
click at [578, 225] on div at bounding box center [377, 237] width 755 height 475
click at [577, 297] on div "**********" at bounding box center [377, 176] width 755 height 353
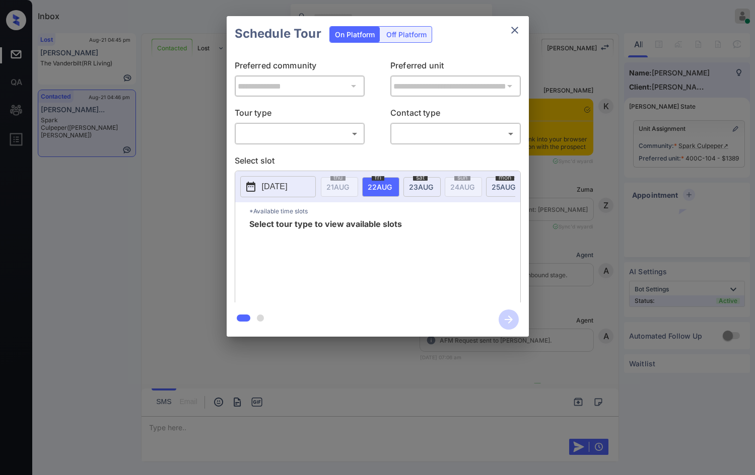
scroll to position [1376, 0]
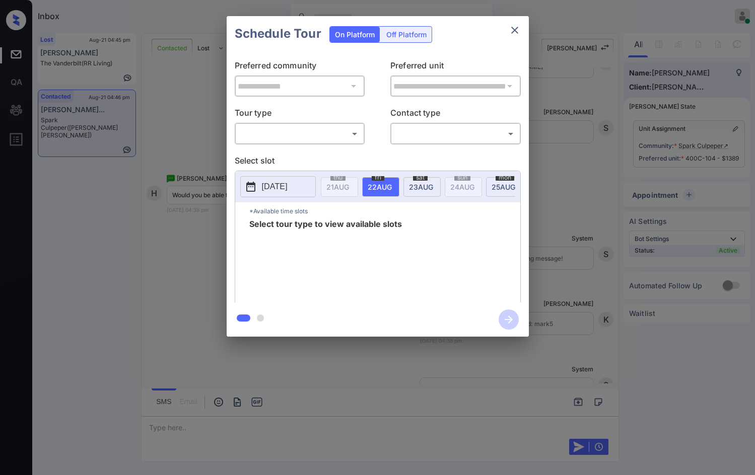
click at [341, 138] on body "Inbox Jezcil Usanastre Online Set yourself offline Set yourself on break Profil…" at bounding box center [377, 237] width 755 height 475
click at [314, 156] on li "In Person" at bounding box center [299, 156] width 124 height 18
type input "********"
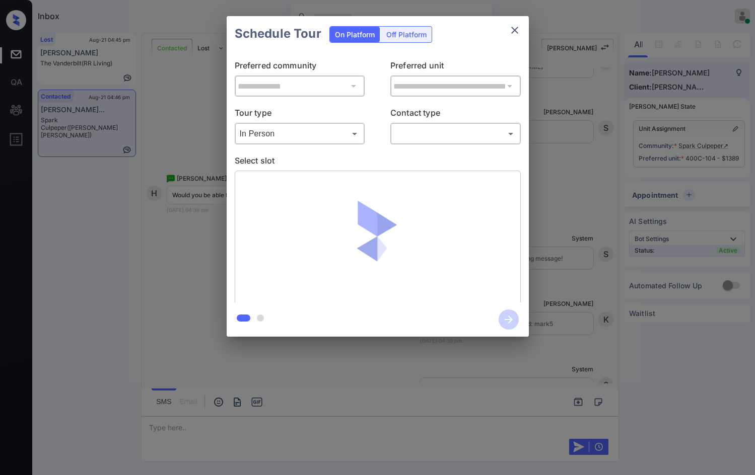
drag, startPoint x: 449, startPoint y: 142, endPoint x: 448, endPoint y: 137, distance: 5.3
click at [448, 139] on div "​ ​" at bounding box center [455, 134] width 130 height 22
click at [434, 137] on body "Inbox Jezcil Usanastre Online Set yourself offline Set yourself on break Profil…" at bounding box center [377, 237] width 755 height 475
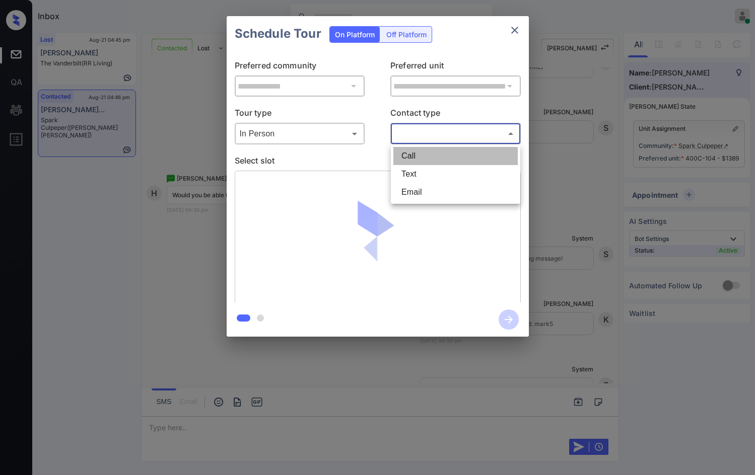
click at [422, 162] on li "Call" at bounding box center [455, 156] width 124 height 18
click at [427, 130] on body "Inbox Jezcil Usanastre Online Set yourself offline Set yourself on break Profil…" at bounding box center [377, 237] width 755 height 475
click at [421, 177] on li "Text" at bounding box center [455, 174] width 124 height 18
type input "****"
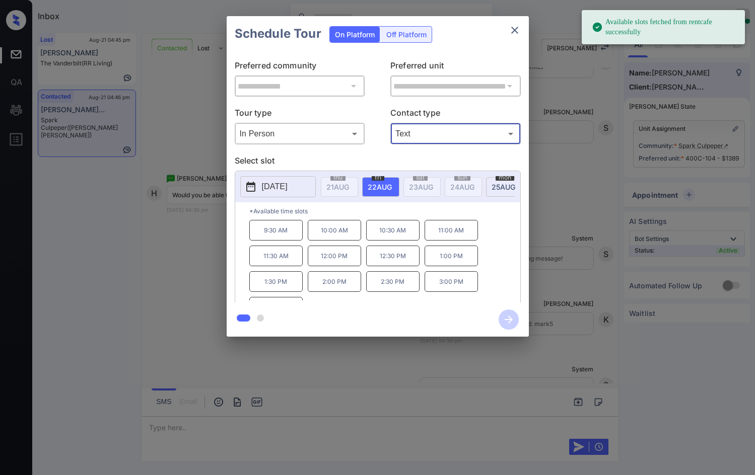
click at [349, 184] on span "[DATE]" at bounding box center [337, 187] width 23 height 9
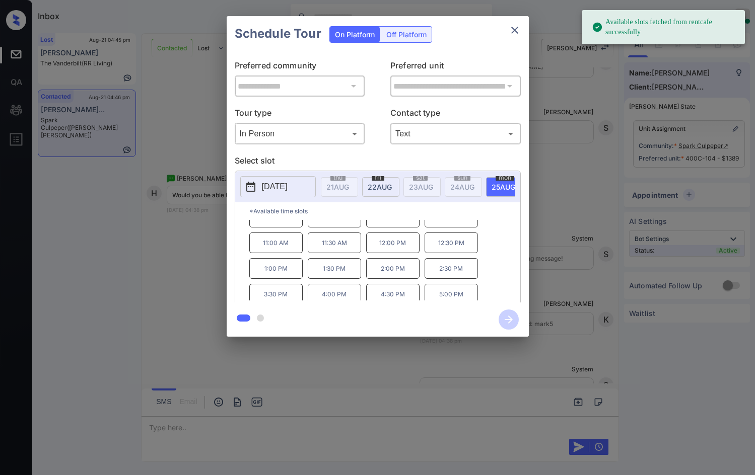
scroll to position [17, 0]
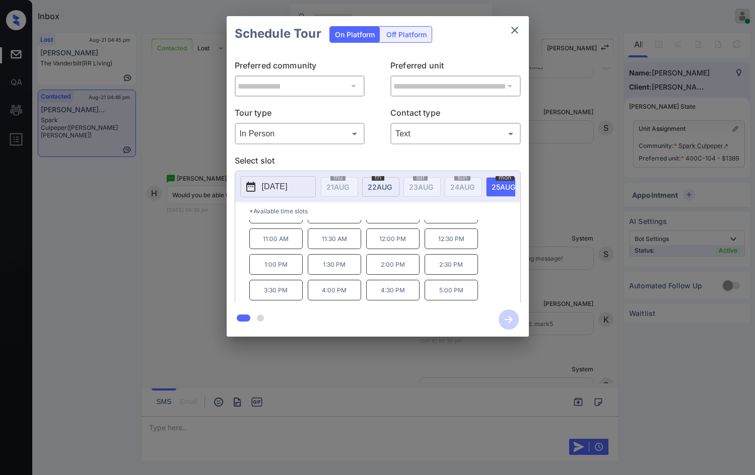
click at [275, 291] on p "3:30 PM" at bounding box center [275, 290] width 53 height 21
click at [553, 257] on div "**********" at bounding box center [377, 176] width 755 height 353
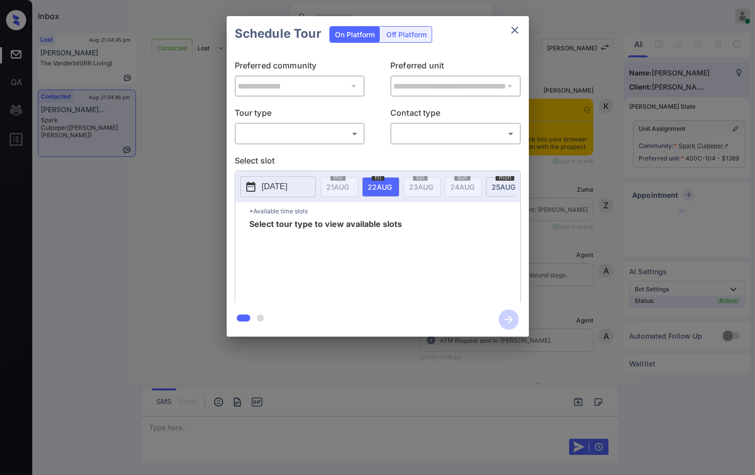
scroll to position [2217, 0]
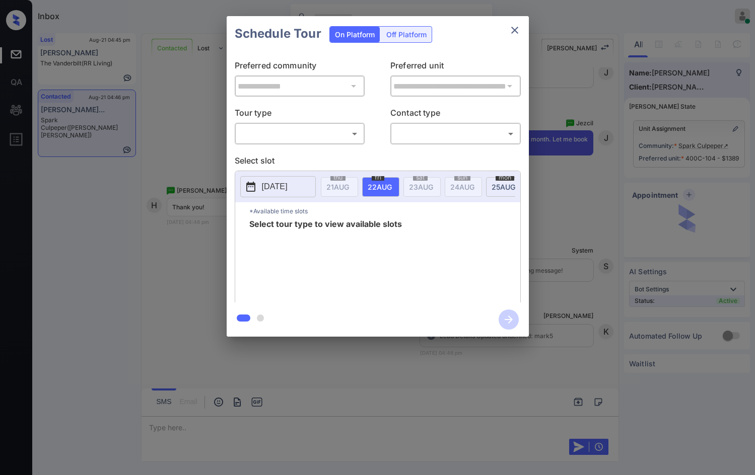
click at [329, 128] on body "Inbox Jezcil Usanastre Online Set yourself offline Set yourself on break Profil…" at bounding box center [377, 237] width 755 height 475
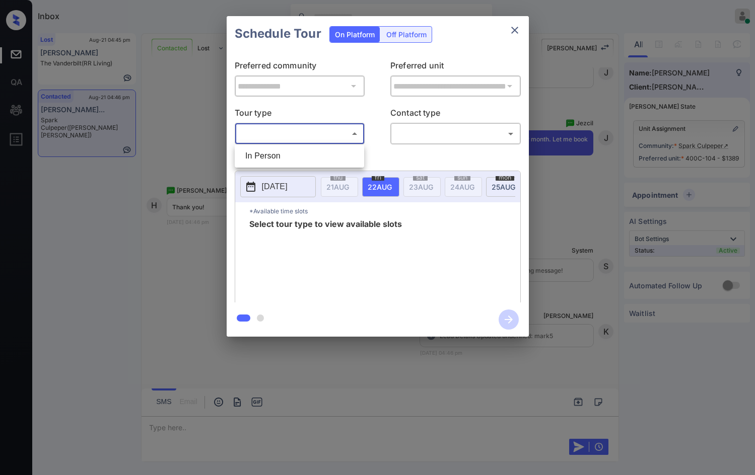
click at [311, 151] on li "In Person" at bounding box center [299, 156] width 124 height 18
type input "********"
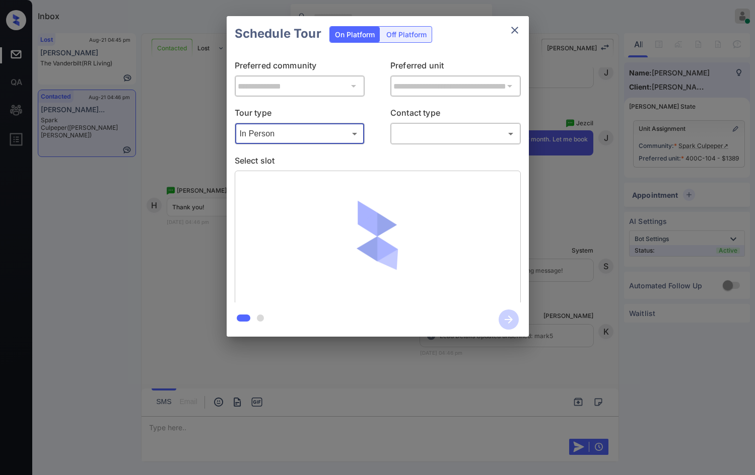
click at [429, 131] on body "Inbox Jezcil Usanastre Online Set yourself offline Set yourself on break Profil…" at bounding box center [377, 237] width 755 height 475
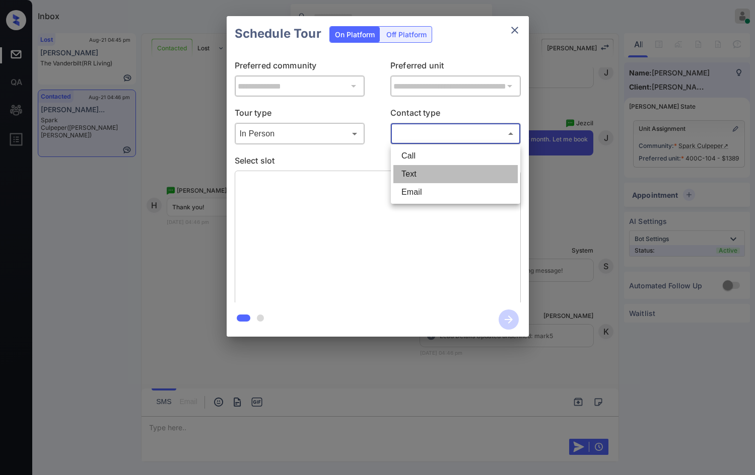
click at [420, 168] on li "Text" at bounding box center [455, 174] width 124 height 18
type input "****"
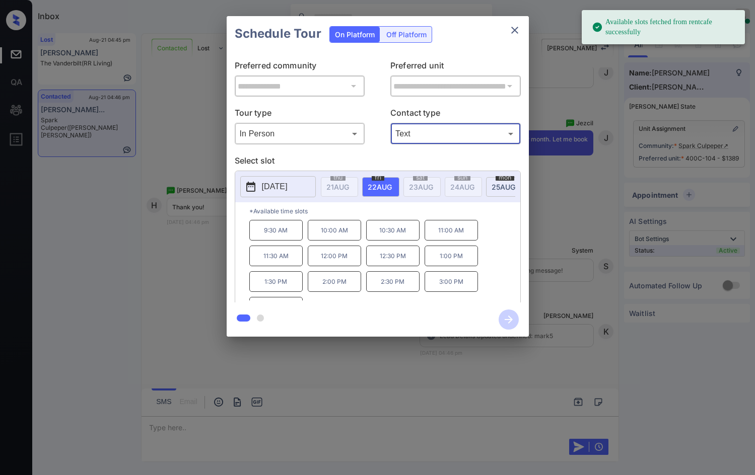
click at [349, 186] on span "[DATE]" at bounding box center [337, 187] width 23 height 9
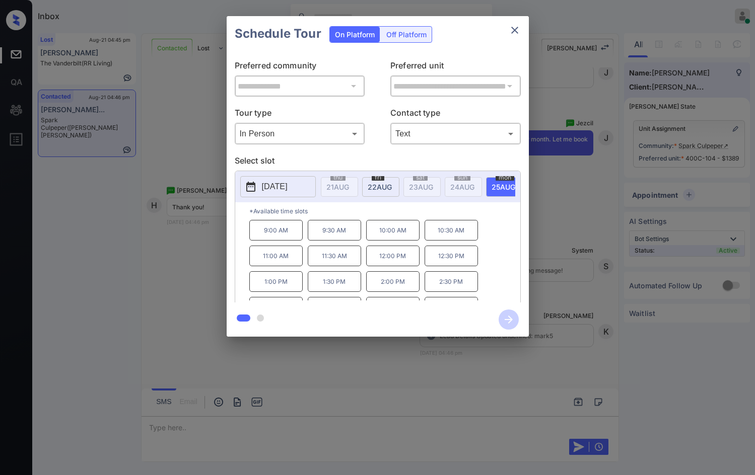
scroll to position [17, 0]
drag, startPoint x: 436, startPoint y: 270, endPoint x: 309, endPoint y: 295, distance: 129.2
click at [299, 294] on div "9:00 AM 9:30 AM 10:00 AM 10:30 AM 11:00 AM 11:30 AM 12:00 PM 12:30 PM 1:00 PM 1…" at bounding box center [384, 260] width 271 height 81
copy div "2:30 PM 3:30 PM"
click at [189, 298] on div "**********" at bounding box center [377, 176] width 755 height 353
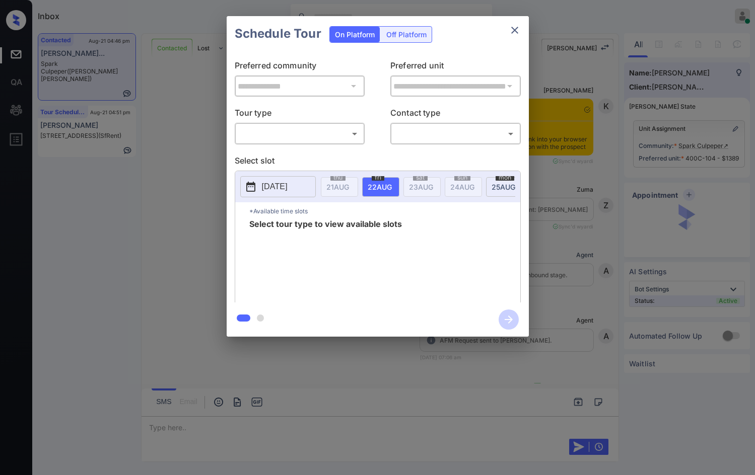
scroll to position [2673, 0]
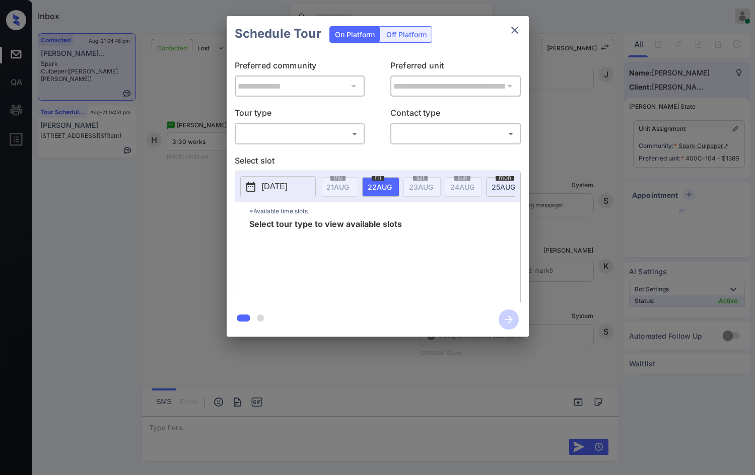
click at [317, 130] on body "Inbox Jezcil Usanastre Online Set yourself offline Set yourself on break Profil…" at bounding box center [377, 237] width 755 height 475
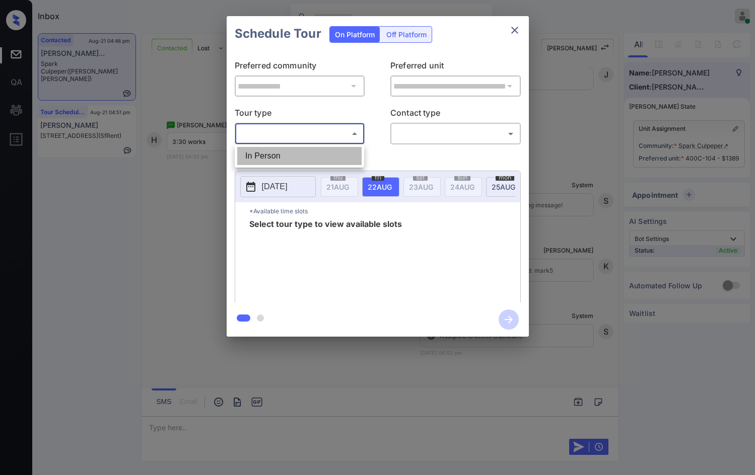
click at [311, 157] on li "In Person" at bounding box center [299, 156] width 124 height 18
type input "********"
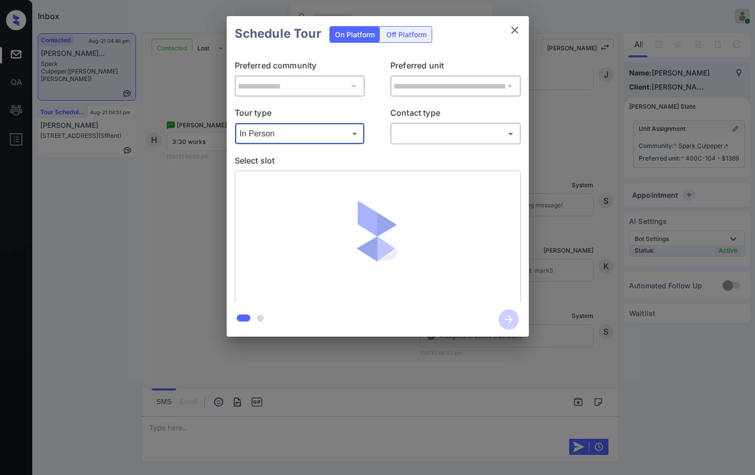
drag, startPoint x: 404, startPoint y: 143, endPoint x: 392, endPoint y: 165, distance: 24.8
click at [403, 143] on div "​ ​" at bounding box center [455, 134] width 130 height 22
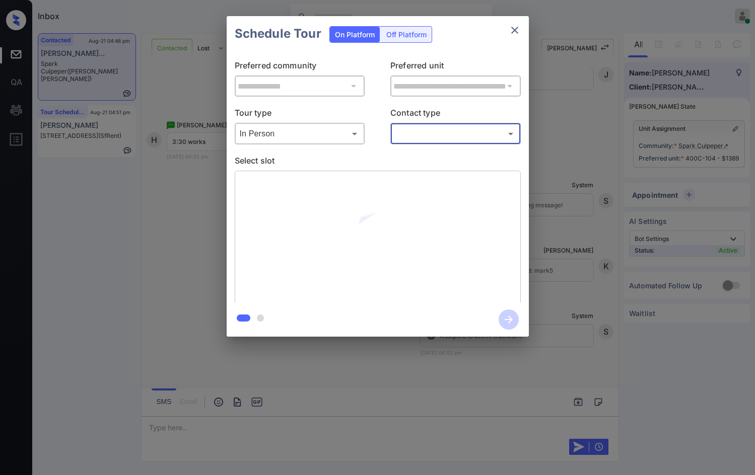
click at [421, 143] on div "**********" at bounding box center [378, 176] width 302 height 251
click at [432, 135] on body "Inbox Jezcil Usanastre Online Set yourself offline Set yourself on break Profil…" at bounding box center [377, 237] width 755 height 475
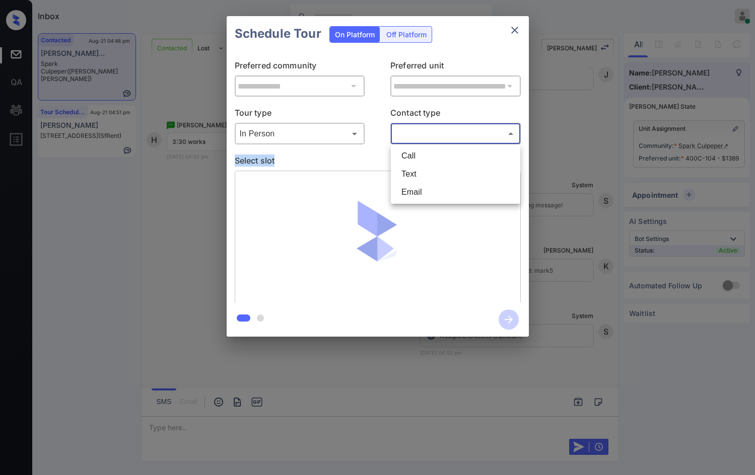
click at [432, 172] on li "Text" at bounding box center [455, 174] width 124 height 18
type input "****"
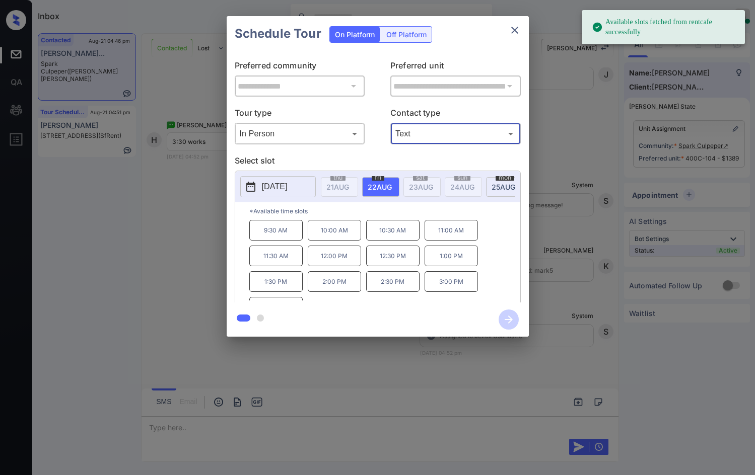
click at [349, 186] on span "25 AUG" at bounding box center [337, 187] width 23 height 9
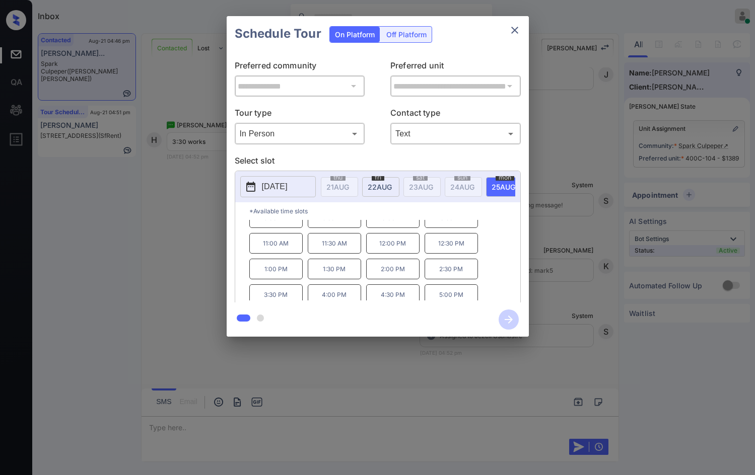
scroll to position [17, 0]
click at [270, 294] on p "3:30 PM" at bounding box center [275, 290] width 53 height 21
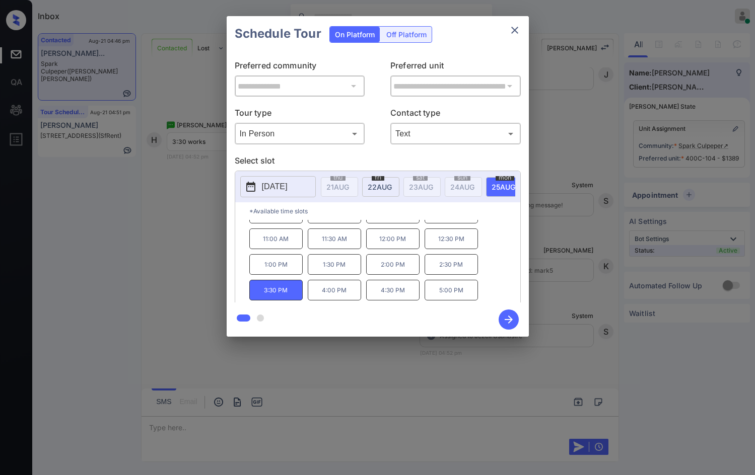
click at [517, 319] on icon "button" at bounding box center [508, 320] width 20 height 20
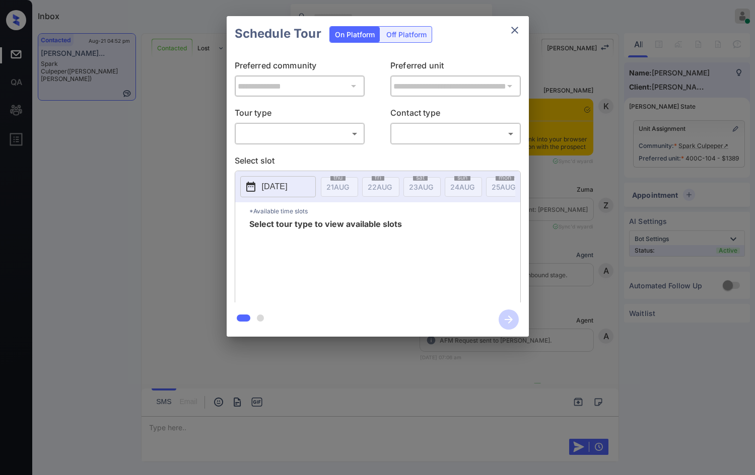
scroll to position [2673, 0]
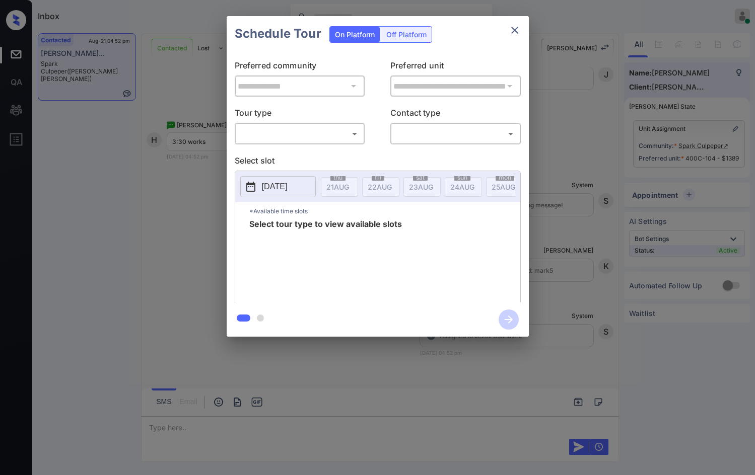
click at [301, 129] on body "Inbox Jezcil Usanastre Online Set yourself offline Set yourself on break Profil…" at bounding box center [377, 237] width 755 height 475
click at [302, 147] on ul "In Person" at bounding box center [299, 155] width 129 height 23
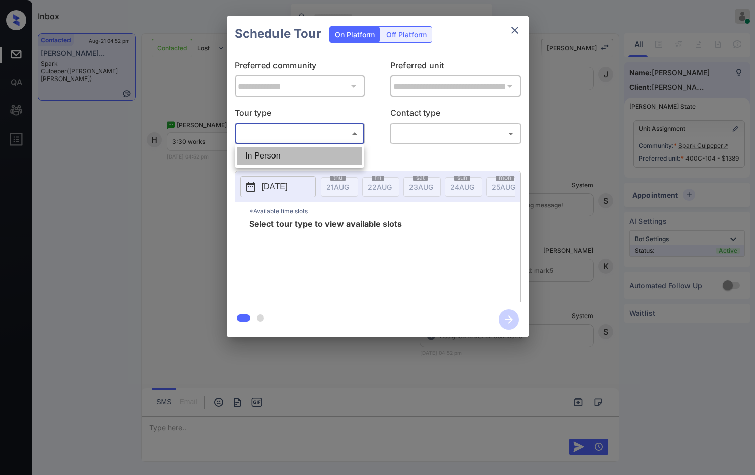
click at [311, 150] on li "In Person" at bounding box center [299, 156] width 124 height 18
type input "********"
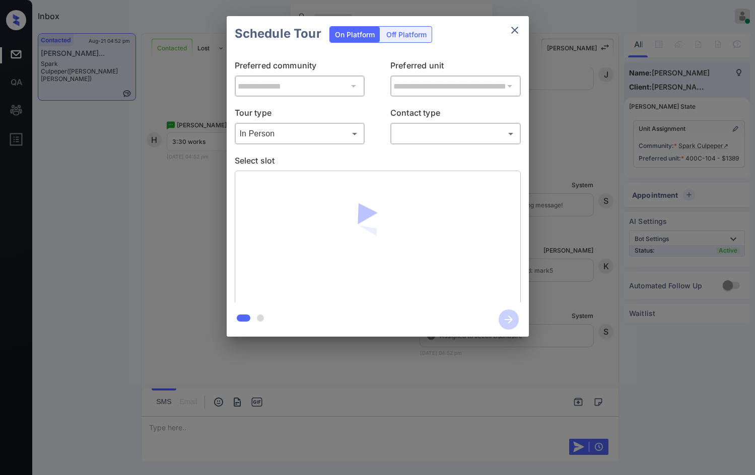
click at [393, 138] on div "​ ​" at bounding box center [455, 134] width 130 height 22
click at [402, 136] on body "Inbox Jezcil Usanastre Online Set yourself offline Set yourself on break Profil…" at bounding box center [377, 237] width 755 height 475
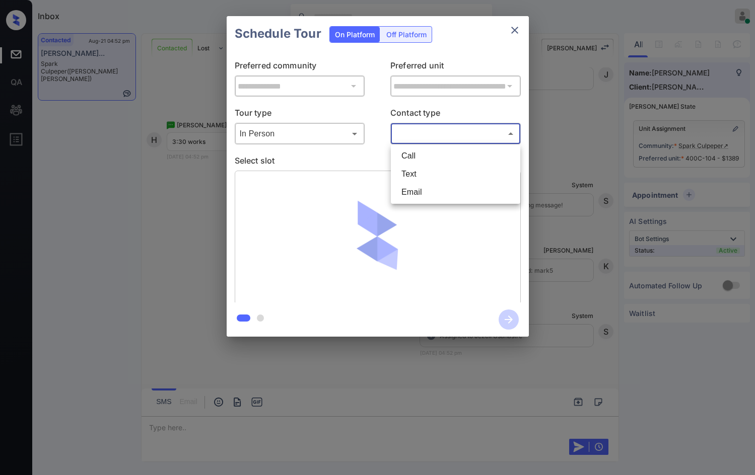
click at [421, 176] on li "Text" at bounding box center [455, 174] width 124 height 18
type input "****"
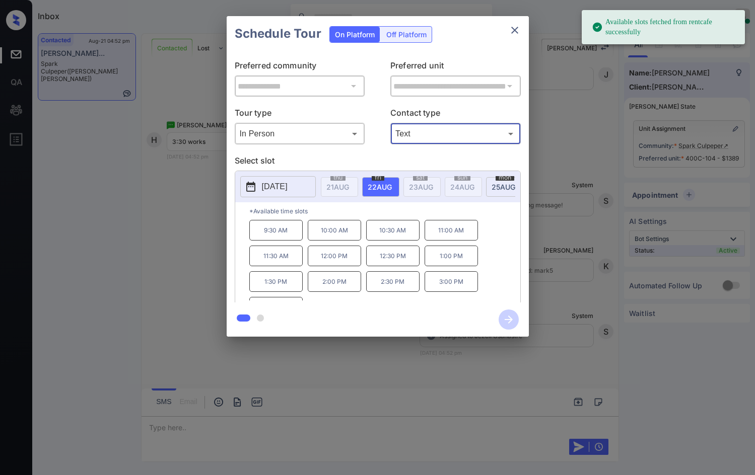
click at [349, 185] on span "[DATE]" at bounding box center [337, 187] width 23 height 9
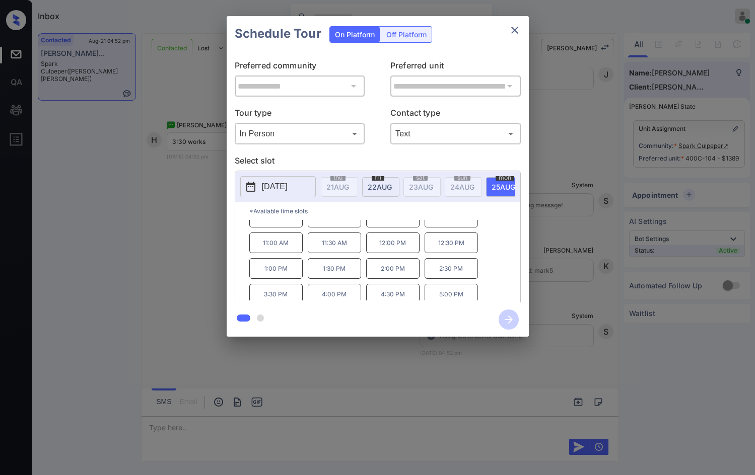
scroll to position [17, 0]
click at [274, 300] on p "3:30 PM" at bounding box center [275, 290] width 53 height 21
click at [505, 319] on icon "button" at bounding box center [508, 320] width 20 height 20
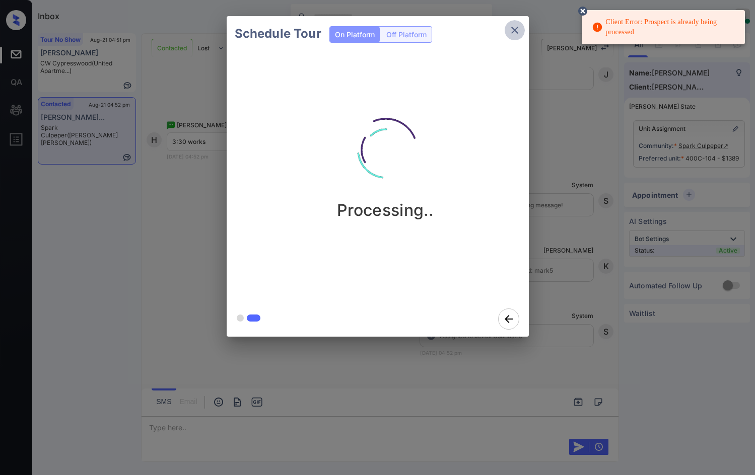
click at [520, 34] on icon "close" at bounding box center [514, 30] width 12 height 12
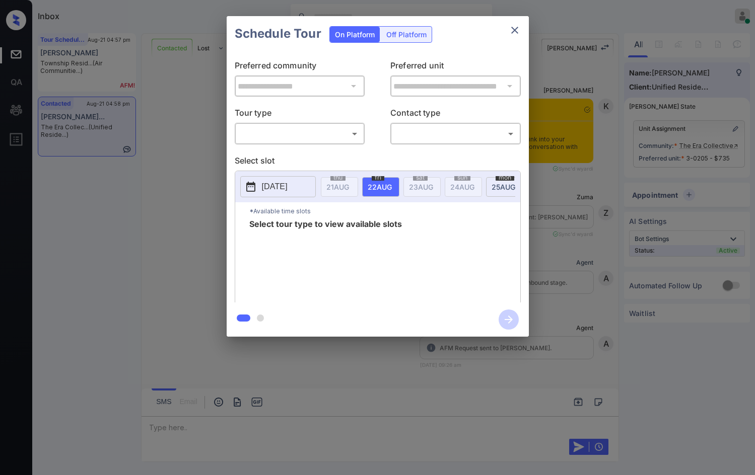
scroll to position [1461, 0]
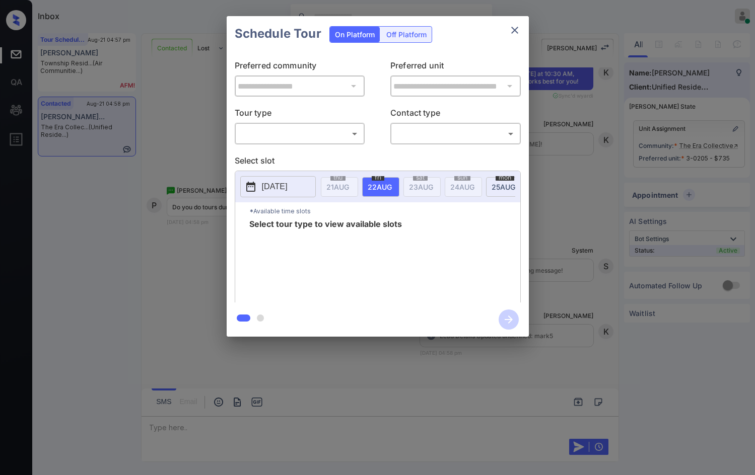
click at [269, 137] on body "Inbox Jezcil Usanastre Online Set yourself offline Set yourself on break Profil…" at bounding box center [377, 237] width 755 height 475
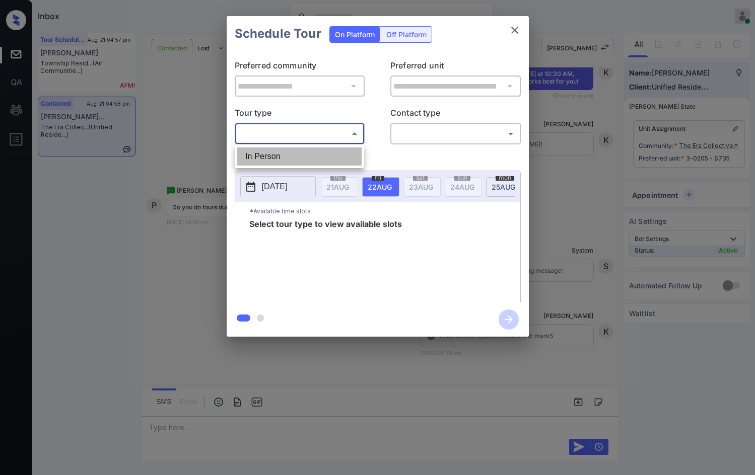
click at [272, 152] on li "In Person" at bounding box center [299, 157] width 124 height 18
type input "********"
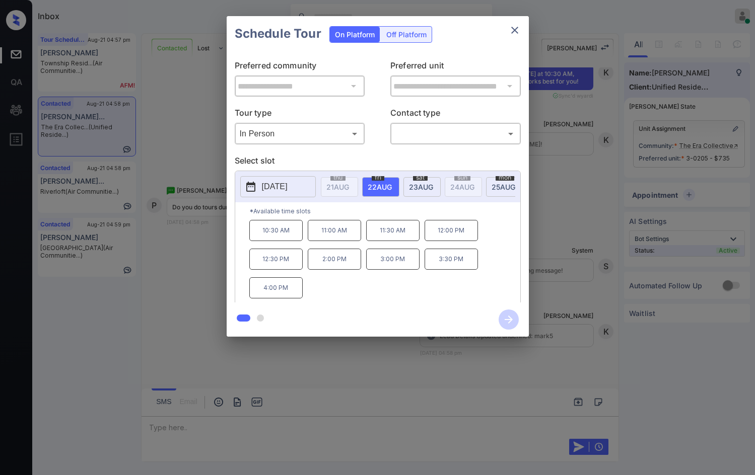
click at [345, 179] on span "sat" at bounding box center [337, 178] width 15 height 6
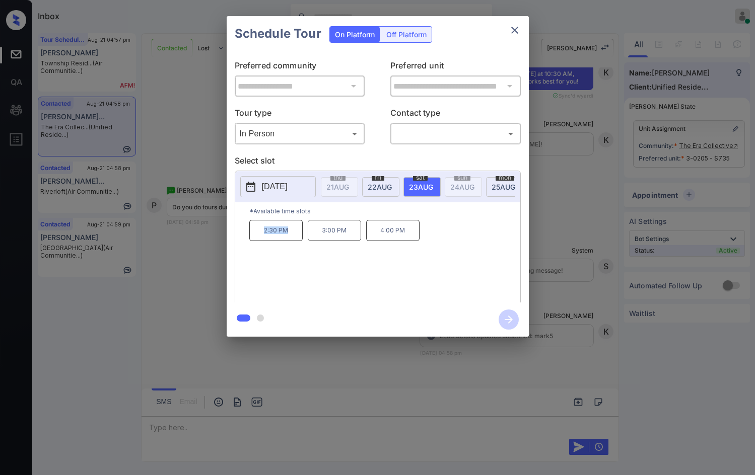
drag, startPoint x: 259, startPoint y: 242, endPoint x: 287, endPoint y: 244, distance: 28.8
click at [287, 241] on p "2:30 PM" at bounding box center [275, 230] width 53 height 21
copy p "2:30 PM"
drag, startPoint x: 315, startPoint y: 238, endPoint x: 346, endPoint y: 238, distance: 31.7
click at [346, 238] on p "3:00 PM" at bounding box center [334, 230] width 53 height 21
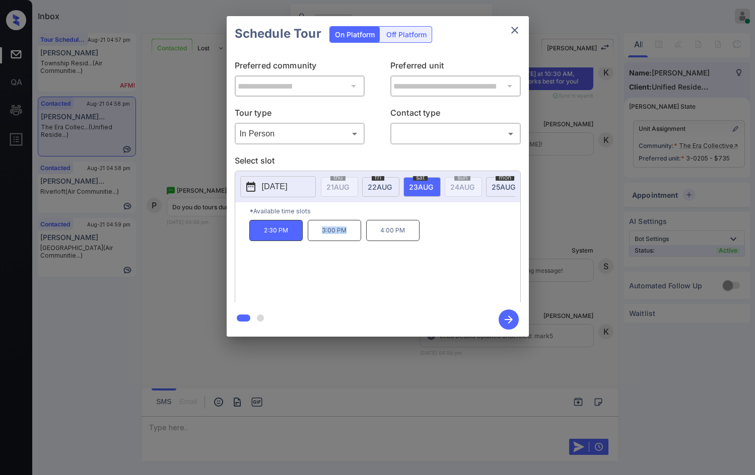
copy p "3:00 PM"
drag, startPoint x: 381, startPoint y: 232, endPoint x: 436, endPoint y: 233, distance: 55.9
click at [436, 233] on div "2:30 PM 3:00 PM 4:00 PM" at bounding box center [384, 260] width 271 height 81
copy p "4:00 PM"
click at [197, 222] on div "**********" at bounding box center [377, 176] width 755 height 353
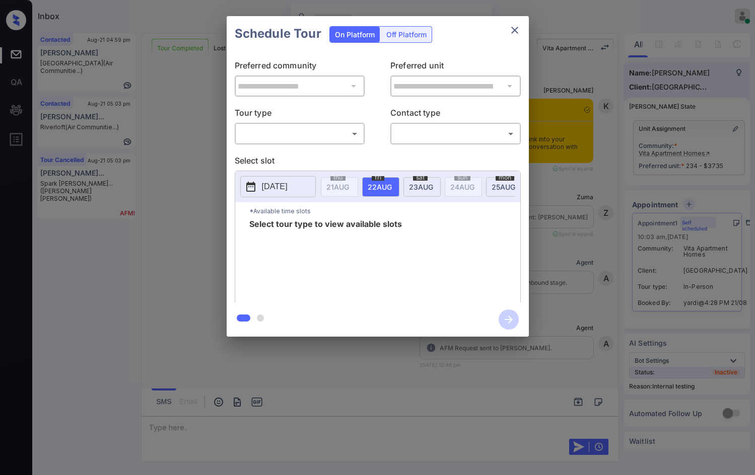
scroll to position [6373, 0]
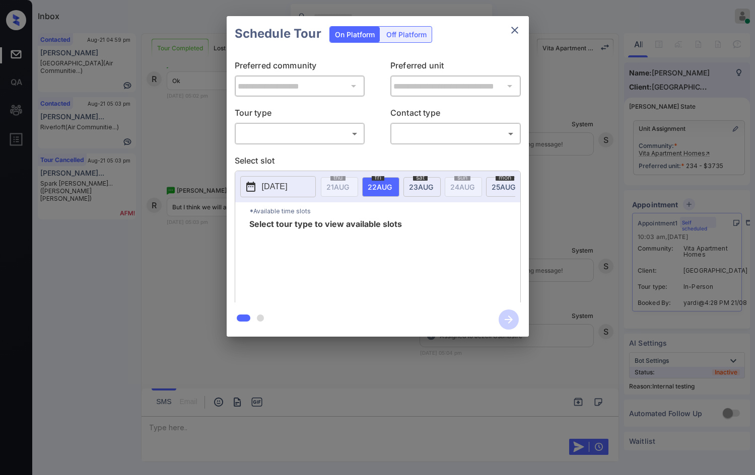
click at [315, 138] on body "Inbox Jezcil Usanastre Online Set yourself offline Set yourself on break Profil…" at bounding box center [377, 237] width 755 height 475
click at [309, 149] on li "In Person" at bounding box center [299, 156] width 124 height 18
type input "********"
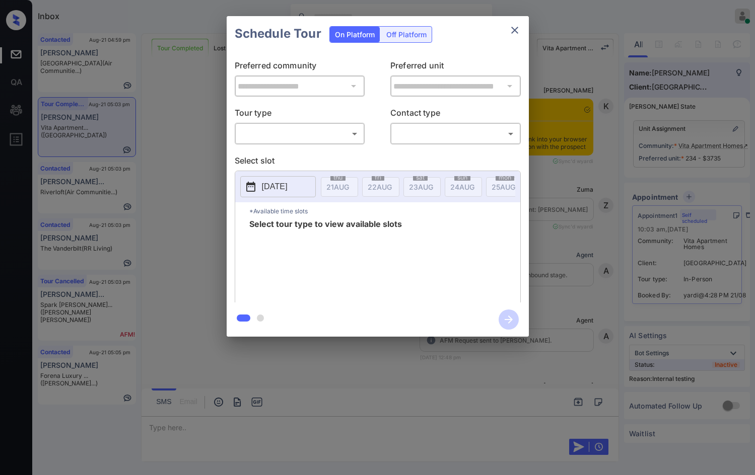
scroll to position [6373, 0]
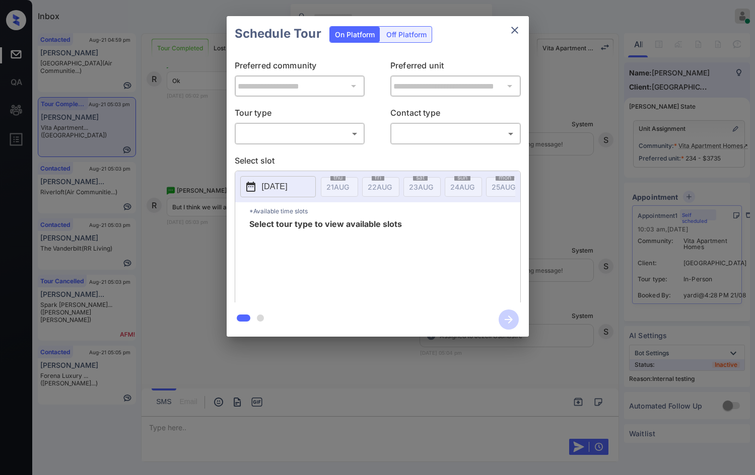
click at [278, 133] on body "Inbox Jezcil Usanastre Online Set yourself offline Set yourself on break Profil…" at bounding box center [377, 237] width 755 height 475
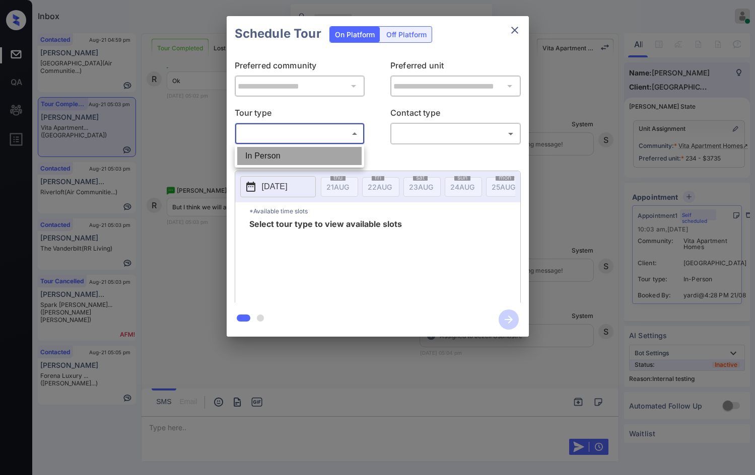
click at [280, 151] on li "In Person" at bounding box center [299, 156] width 124 height 18
type input "********"
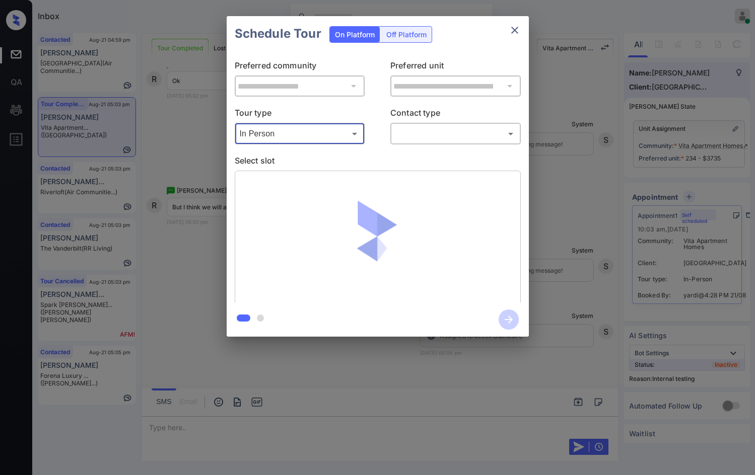
click at [486, 117] on p "Contact type" at bounding box center [455, 115] width 130 height 16
click at [485, 128] on body "Inbox Jezcil Usanastre Online Set yourself offline Set yourself on break Profil…" at bounding box center [377, 237] width 755 height 475
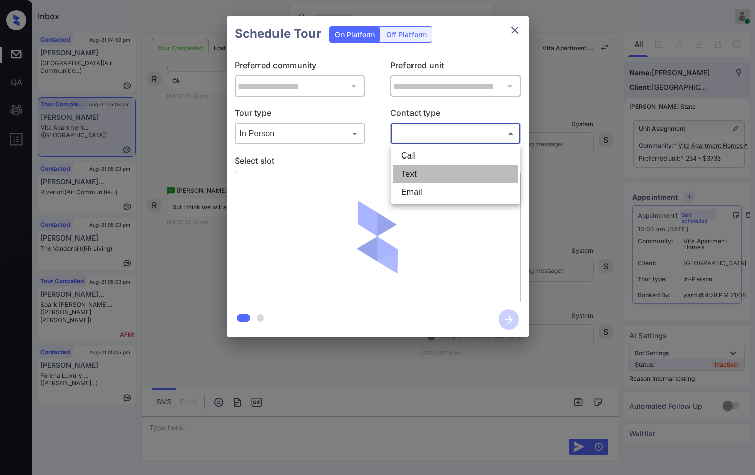
click at [406, 167] on li "Text" at bounding box center [455, 174] width 124 height 18
type input "****"
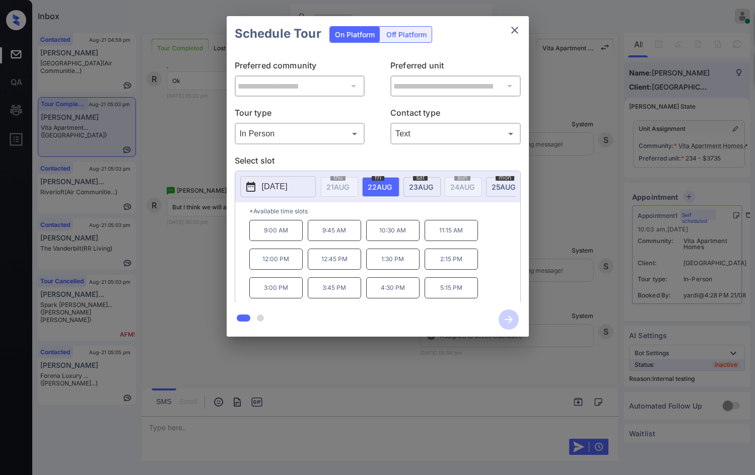
click at [349, 186] on span "23 AUG" at bounding box center [337, 187] width 23 height 9
click at [157, 227] on div "**********" at bounding box center [377, 176] width 755 height 353
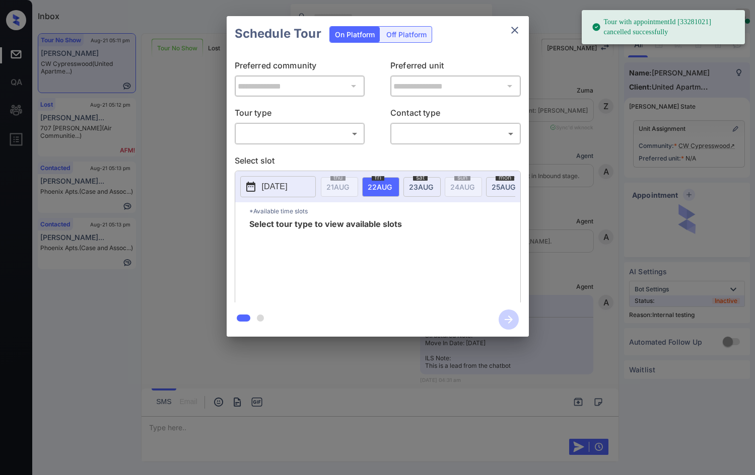
scroll to position [4475, 0]
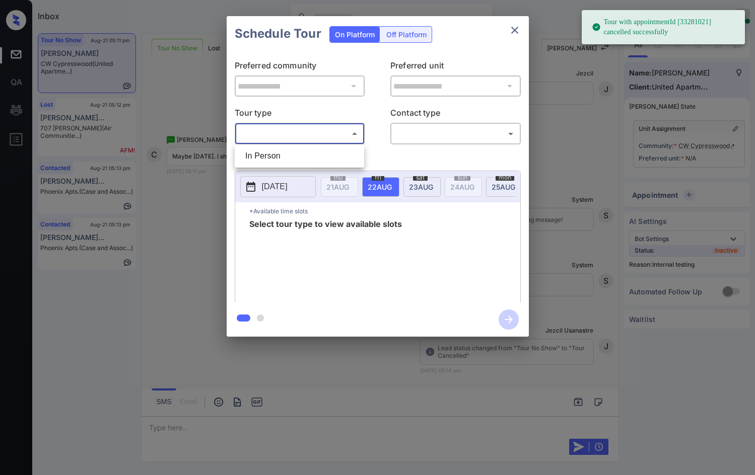
click at [305, 139] on body "Tour with appointmentId [33281021] cancelled successfully Inbox Jezcil Usanastr…" at bounding box center [377, 237] width 755 height 475
click at [300, 153] on li "In Person" at bounding box center [299, 156] width 124 height 18
type input "********"
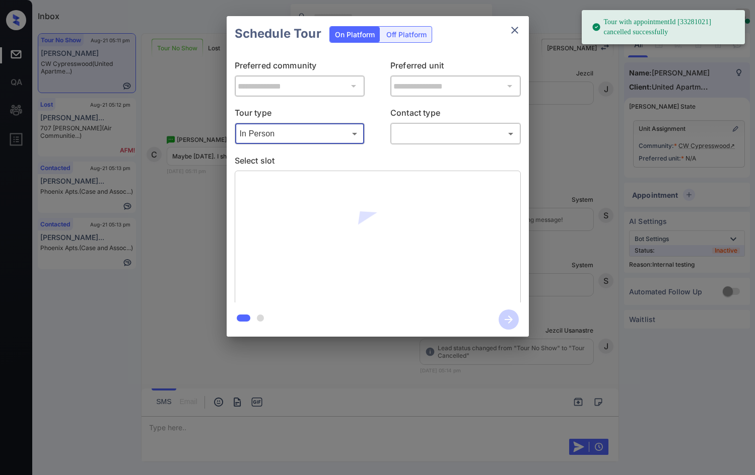
click at [407, 130] on body "Tour with appointmentId [33281021] cancelled successfully Inbox Jezcil Usanastr…" at bounding box center [377, 237] width 755 height 475
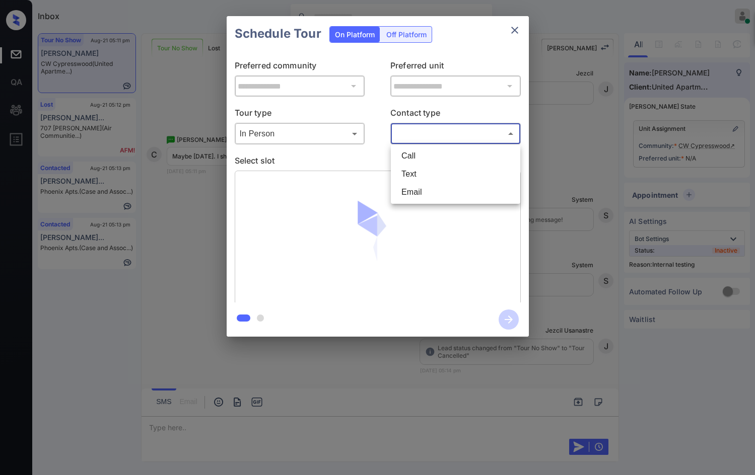
click at [409, 178] on li "Text" at bounding box center [455, 174] width 124 height 18
type input "****"
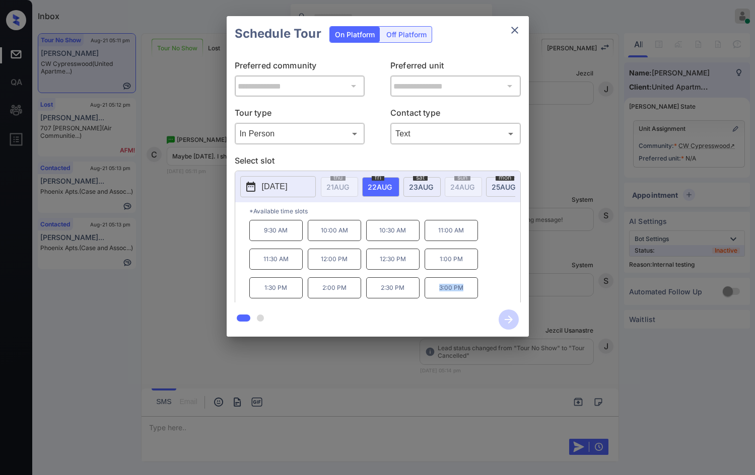
drag, startPoint x: 433, startPoint y: 294, endPoint x: 467, endPoint y: 291, distance: 33.3
click at [467, 291] on p "3:00 PM" at bounding box center [450, 287] width 53 height 21
copy p "3:00 PM"
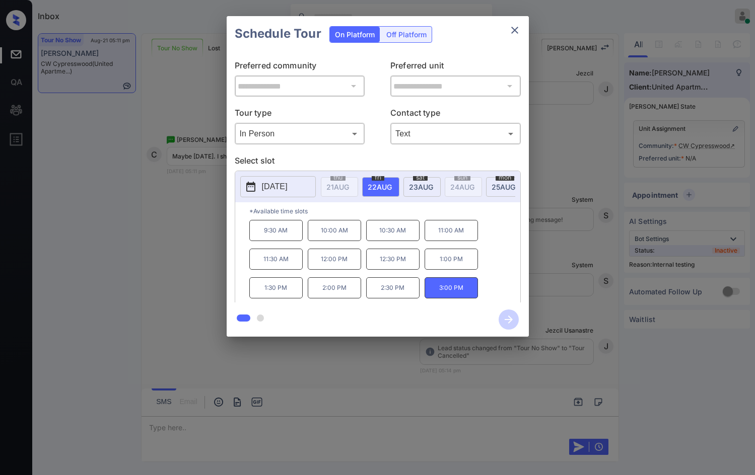
click at [182, 299] on div "**********" at bounding box center [377, 176] width 755 height 353
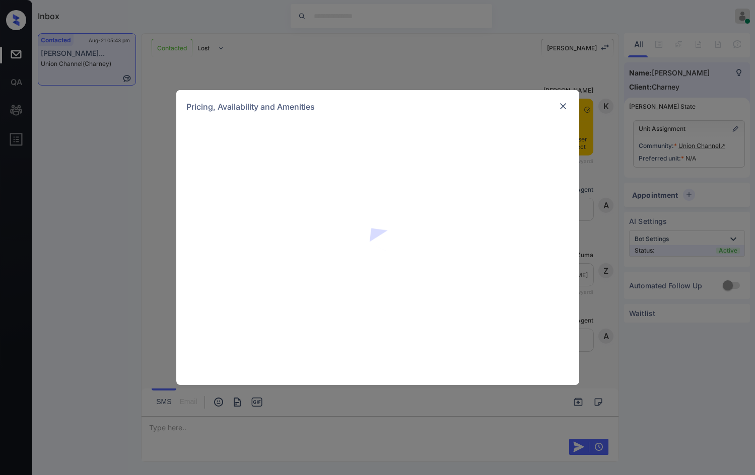
scroll to position [907, 0]
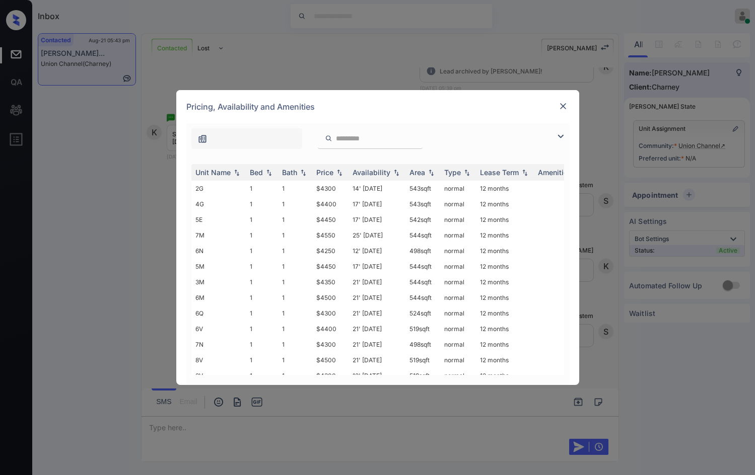
click at [563, 136] on img at bounding box center [560, 136] width 12 height 12
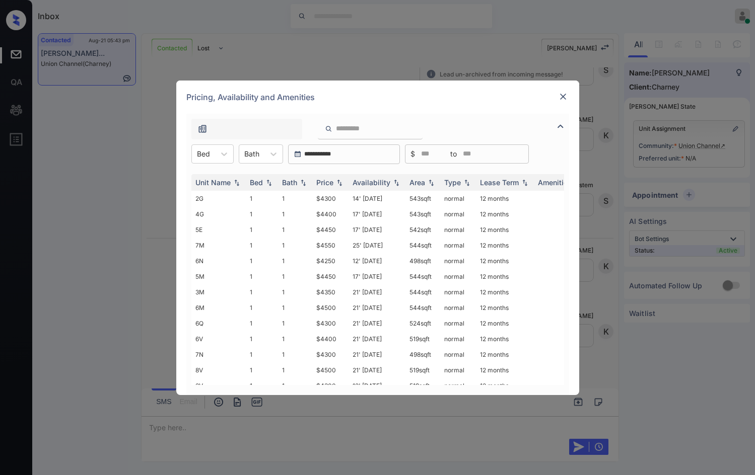
scroll to position [1038, 0]
click at [221, 161] on div at bounding box center [224, 154] width 18 height 18
click at [202, 197] on div "2" at bounding box center [212, 197] width 42 height 18
click at [338, 182] on img at bounding box center [339, 182] width 10 height 7
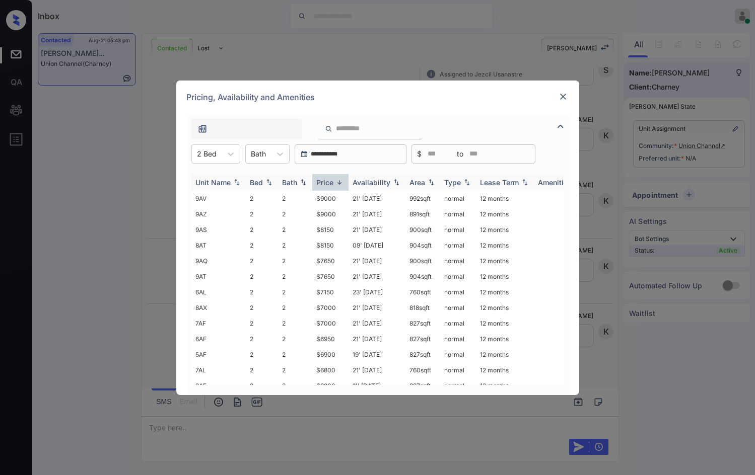
click at [338, 182] on img at bounding box center [339, 183] width 10 height 8
drag, startPoint x: 313, startPoint y: 200, endPoint x: 346, endPoint y: 198, distance: 32.8
click at [346, 198] on td "$5700" at bounding box center [330, 199] width 36 height 16
copy td "$5700"
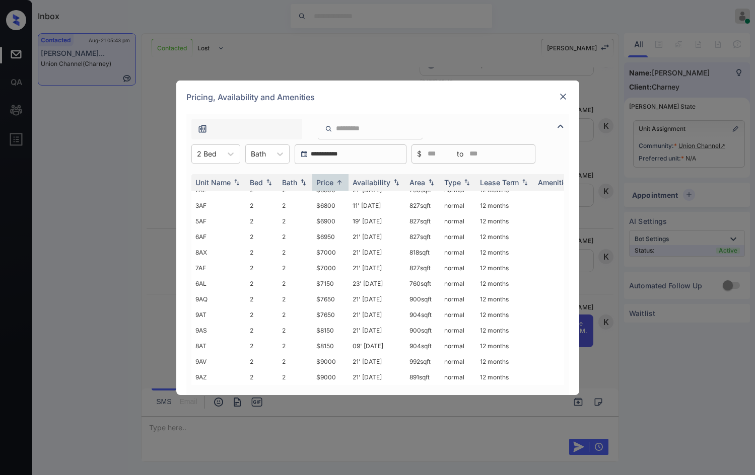
click at [561, 95] on img at bounding box center [563, 97] width 10 height 10
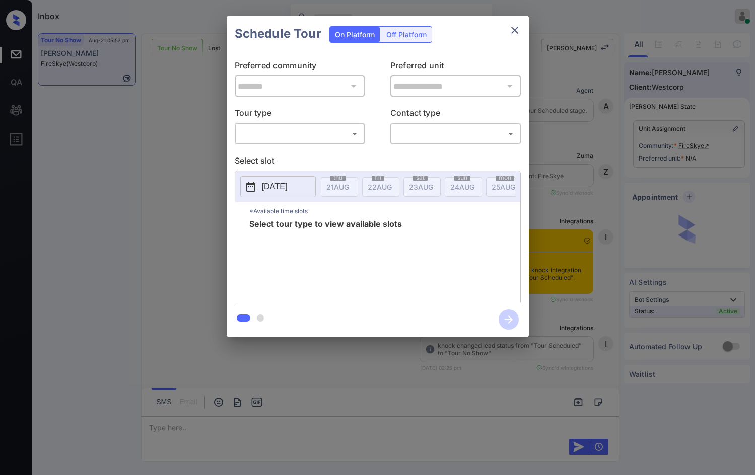
scroll to position [3461, 0]
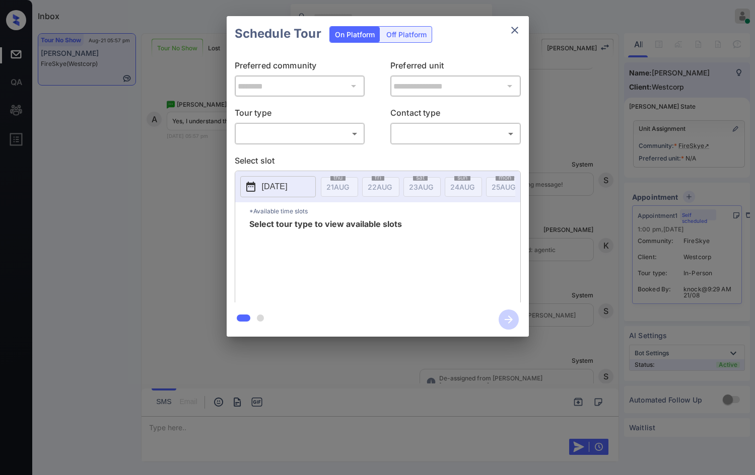
click at [302, 137] on body "Inbox Jezcil Usanastre Online Set yourself offline Set yourself on break Profil…" at bounding box center [377, 237] width 755 height 475
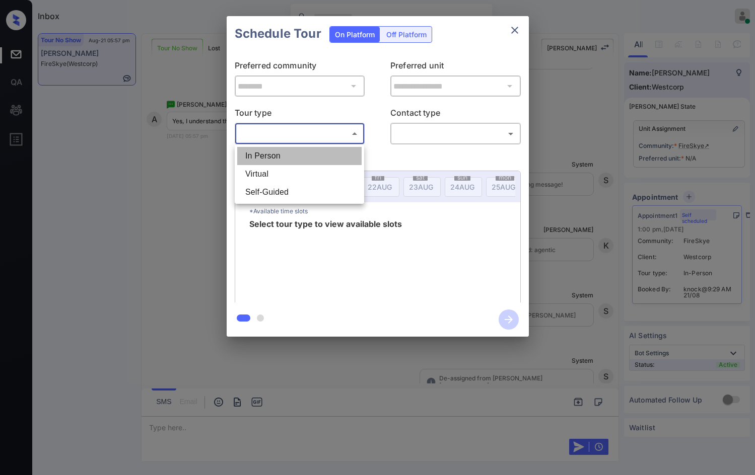
click at [295, 157] on li "In Person" at bounding box center [299, 156] width 124 height 18
type input "********"
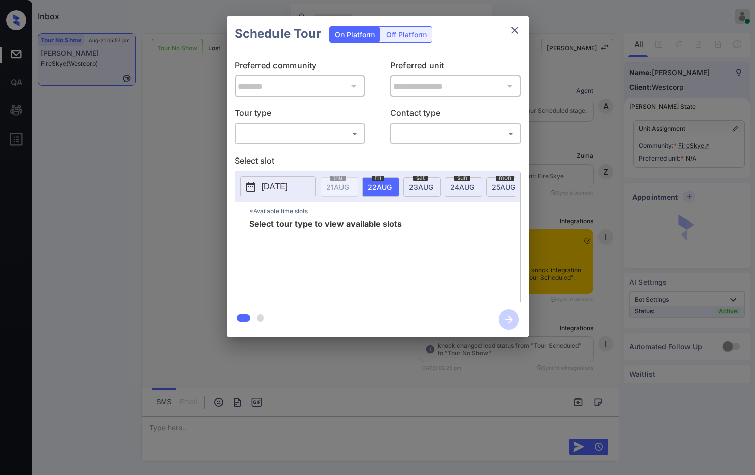
scroll to position [3411, 0]
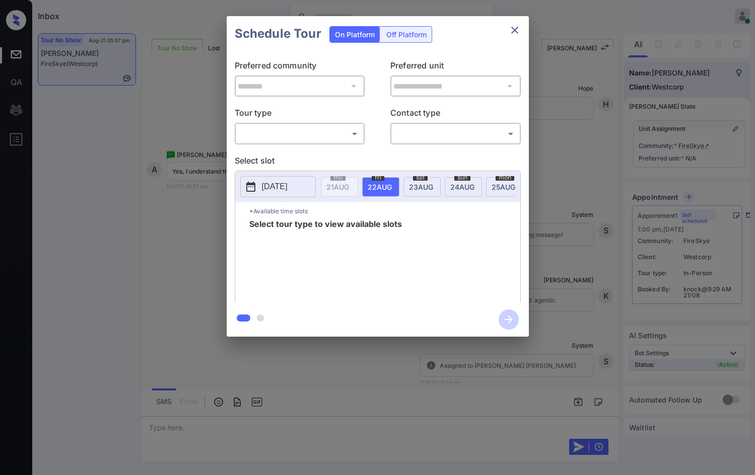
click at [344, 127] on body "Inbox Jezcil Usanastre Online Set yourself offline Set yourself on break Profil…" at bounding box center [377, 237] width 755 height 475
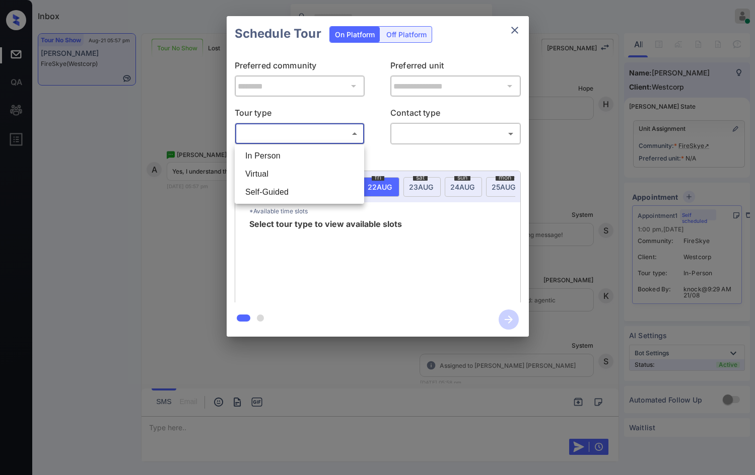
click at [309, 159] on li "In Person" at bounding box center [299, 156] width 124 height 18
type input "********"
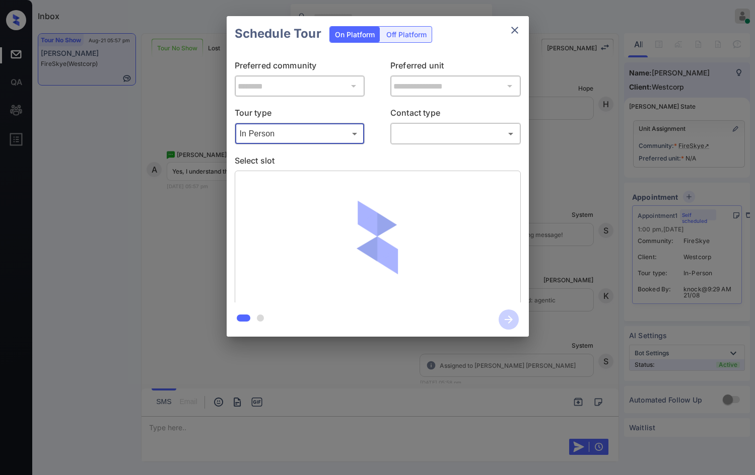
click at [469, 138] on body "Inbox Jezcil Usanastre Online Set yourself offline Set yourself on break Profil…" at bounding box center [377, 237] width 755 height 475
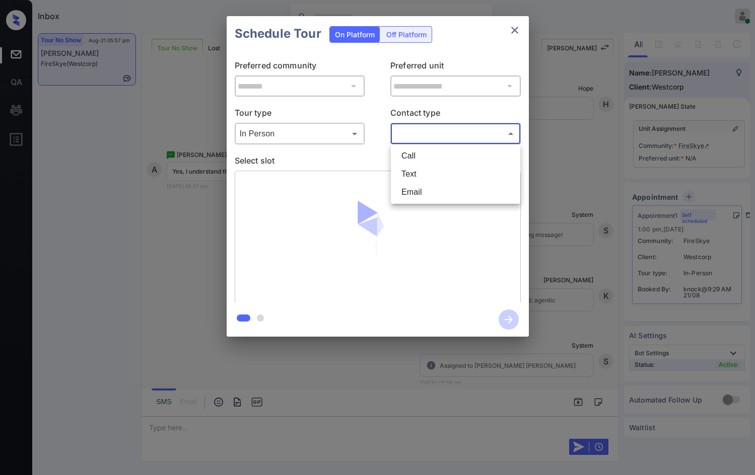
click at [457, 172] on li "Text" at bounding box center [455, 174] width 124 height 18
type input "****"
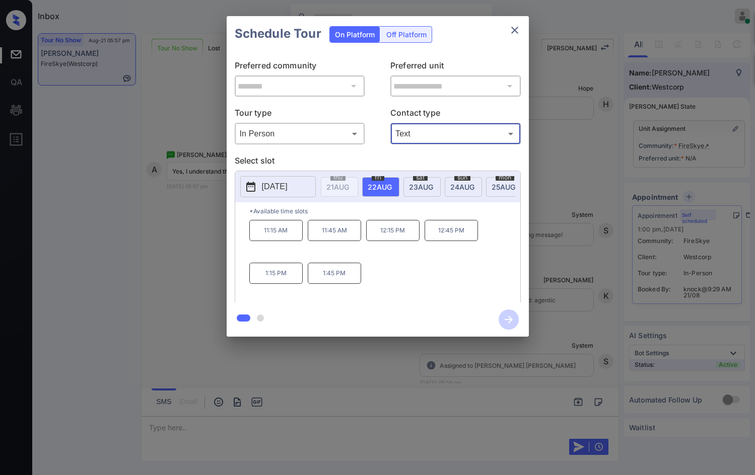
click at [349, 183] on span "[DATE]" at bounding box center [337, 187] width 23 height 9
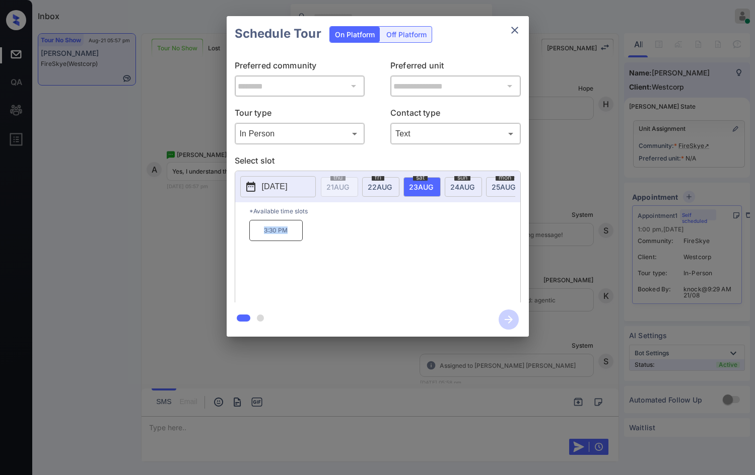
drag, startPoint x: 282, startPoint y: 238, endPoint x: 292, endPoint y: 238, distance: 10.1
click at [292, 238] on div "*Available time slots 3:30 PM" at bounding box center [377, 253] width 285 height 103
copy p "3:30 PM"
click at [179, 225] on div "**********" at bounding box center [377, 176] width 755 height 353
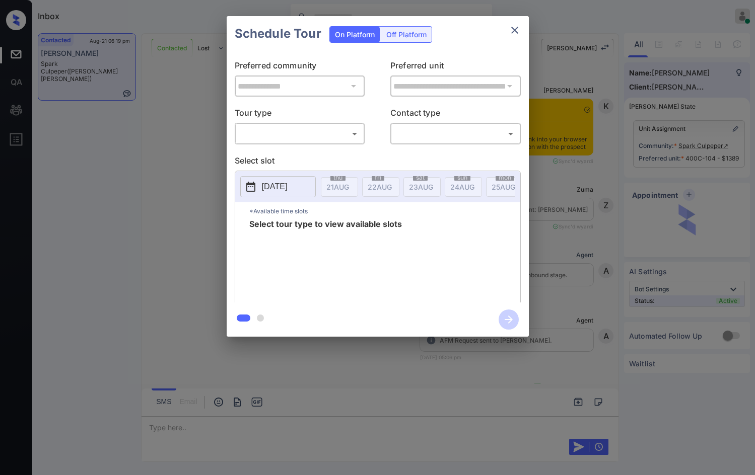
scroll to position [2096, 0]
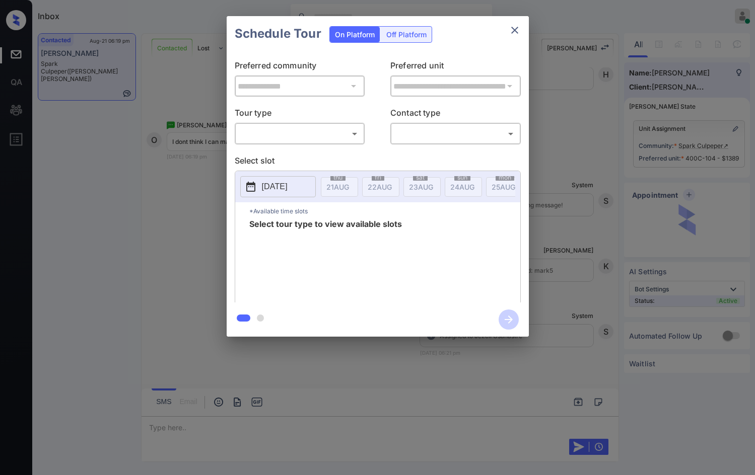
click at [284, 131] on body "Inbox Jezcil Usanastre Online Set yourself offline Set yourself on break Profil…" at bounding box center [377, 237] width 755 height 475
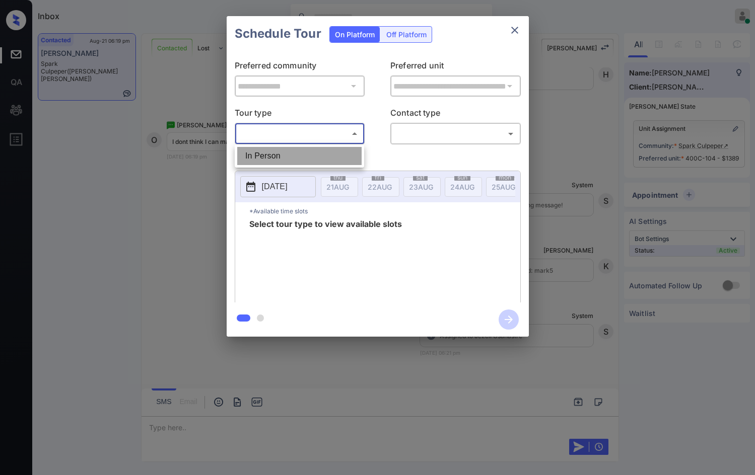
click at [286, 147] on li "In Person" at bounding box center [299, 156] width 124 height 18
type input "********"
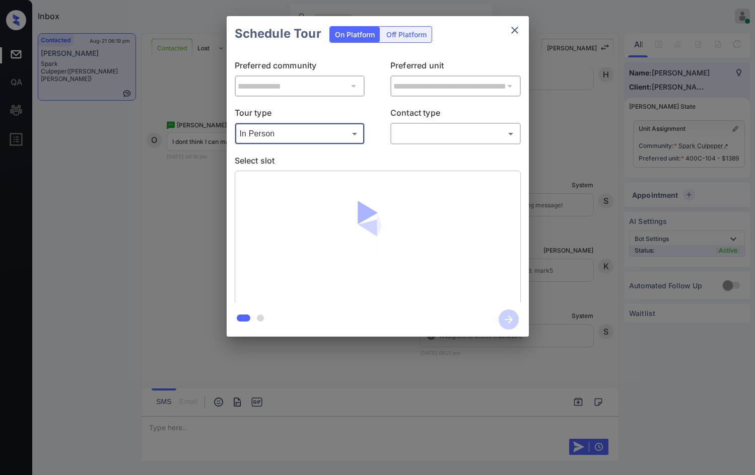
click at [477, 136] on body "Inbox Jezcil Usanastre Online Set yourself offline Set yourself on break Profil…" at bounding box center [377, 237] width 755 height 475
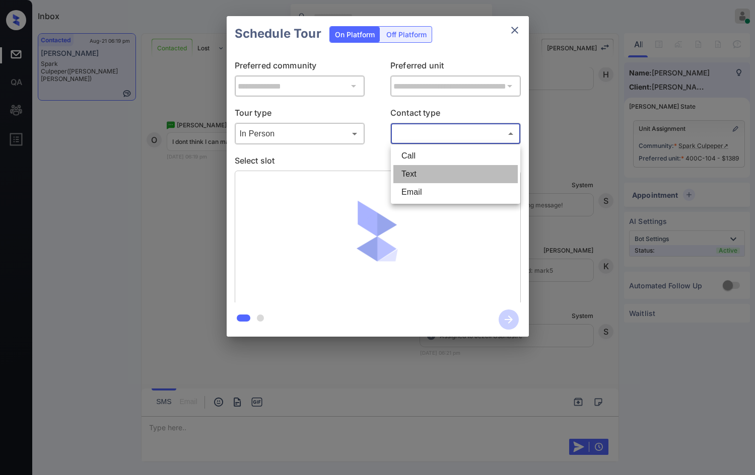
click at [471, 166] on li "Text" at bounding box center [455, 174] width 124 height 18
type input "****"
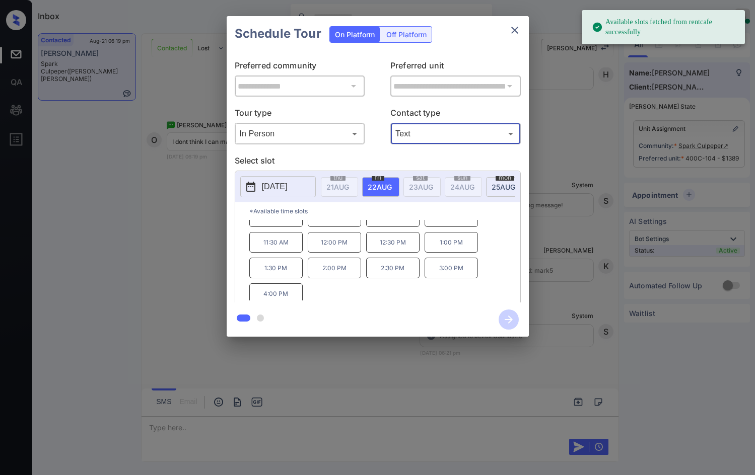
scroll to position [17, 0]
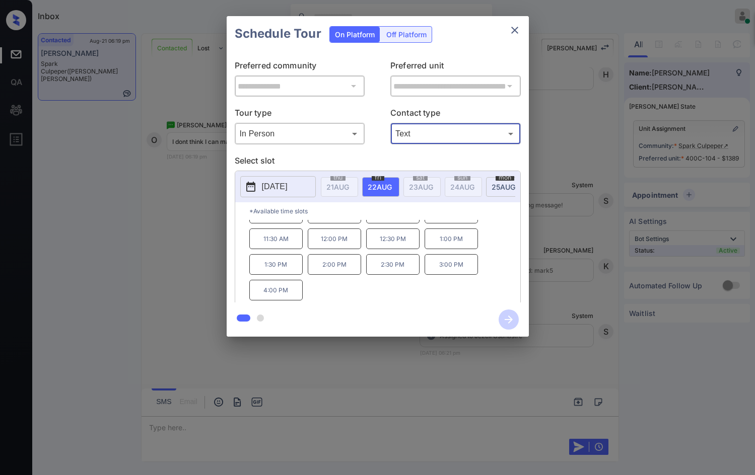
click at [349, 184] on span "[DATE]" at bounding box center [337, 187] width 23 height 9
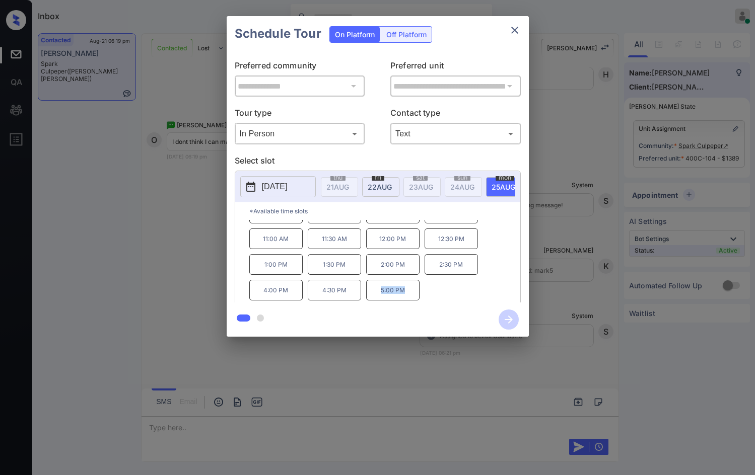
drag, startPoint x: 379, startPoint y: 299, endPoint x: 407, endPoint y: 299, distance: 28.2
click at [407, 299] on p "5:00 PM" at bounding box center [392, 290] width 53 height 21
copy p "5:00 PM"
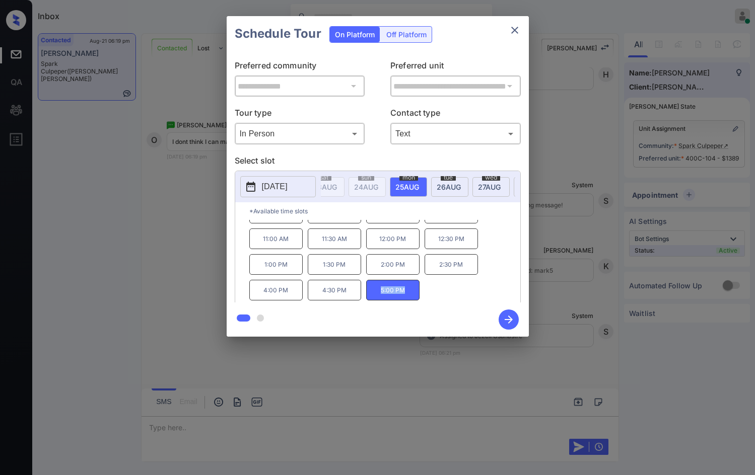
scroll to position [0, 103]
click at [246, 187] on span "[DATE]" at bounding box center [234, 187] width 23 height 9
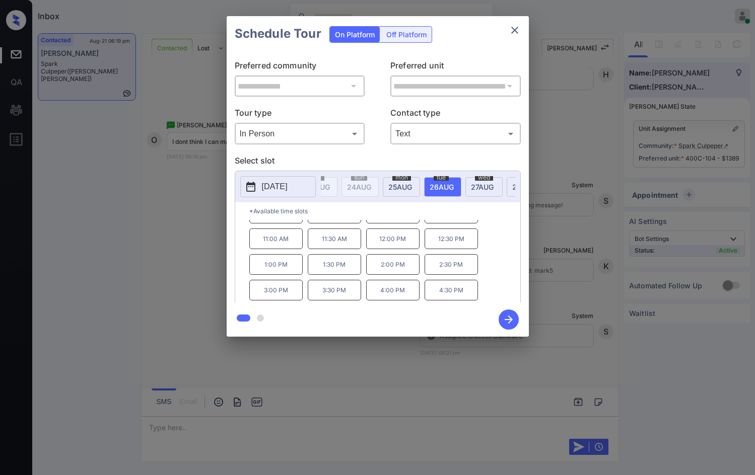
click at [246, 183] on span "[DATE]" at bounding box center [234, 187] width 23 height 9
click at [287, 188] on p "[DATE]" at bounding box center [275, 187] width 26 height 12
click at [246, 187] on span "[DATE]" at bounding box center [234, 187] width 23 height 9
click at [476, 191] on div "[DATE]" at bounding box center [483, 187] width 37 height 20
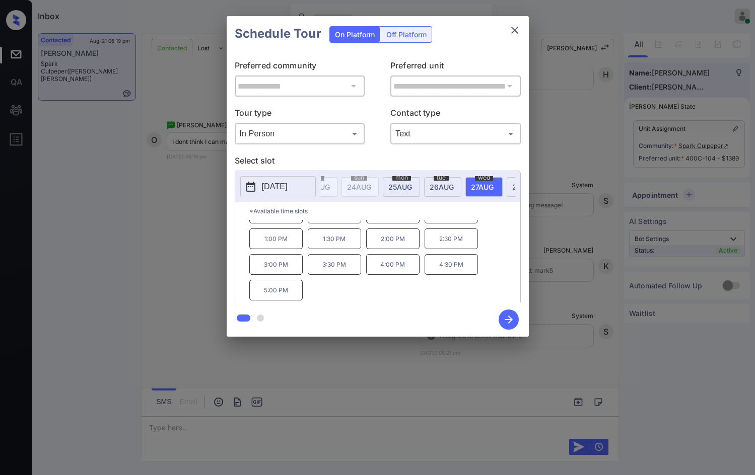
drag, startPoint x: 399, startPoint y: 185, endPoint x: 446, endPoint y: 183, distance: 47.4
click at [246, 185] on span "[DATE]" at bounding box center [234, 187] width 23 height 9
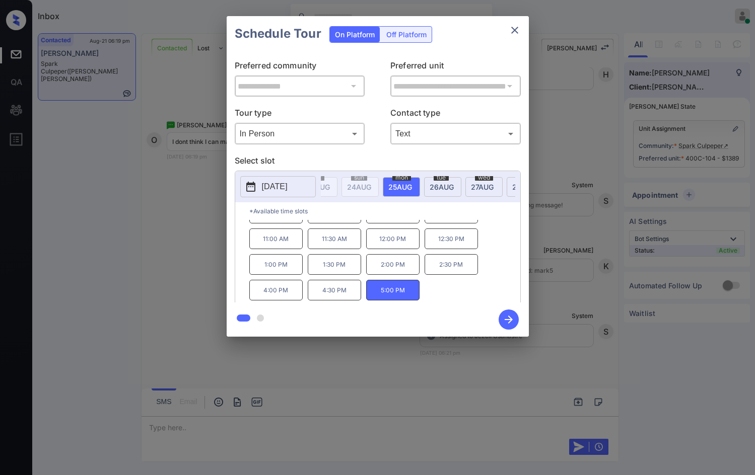
click at [458, 182] on div "[DATE]" at bounding box center [442, 187] width 37 height 20
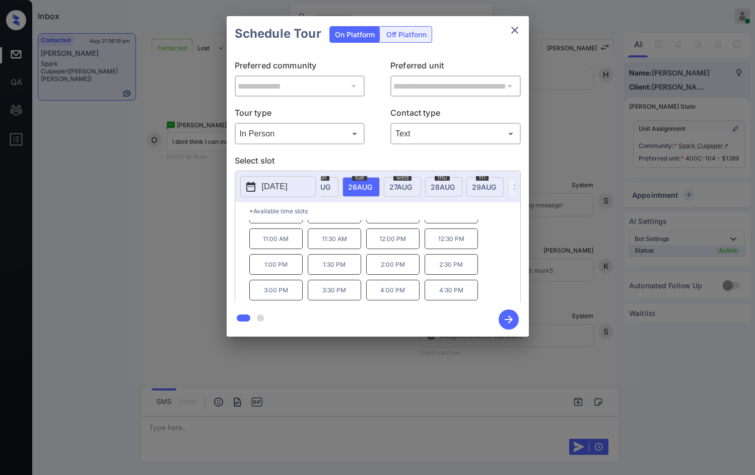
scroll to position [0, 214]
click at [368, 194] on div "[DATE]" at bounding box center [372, 187] width 37 height 20
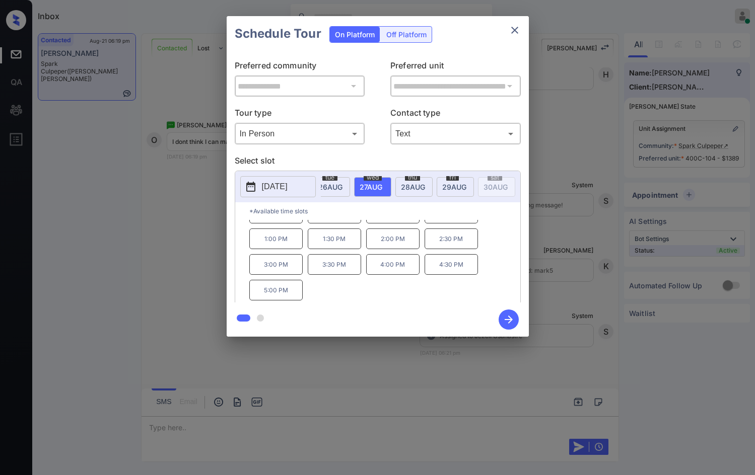
click at [399, 188] on div "[DATE]" at bounding box center [413, 187] width 37 height 20
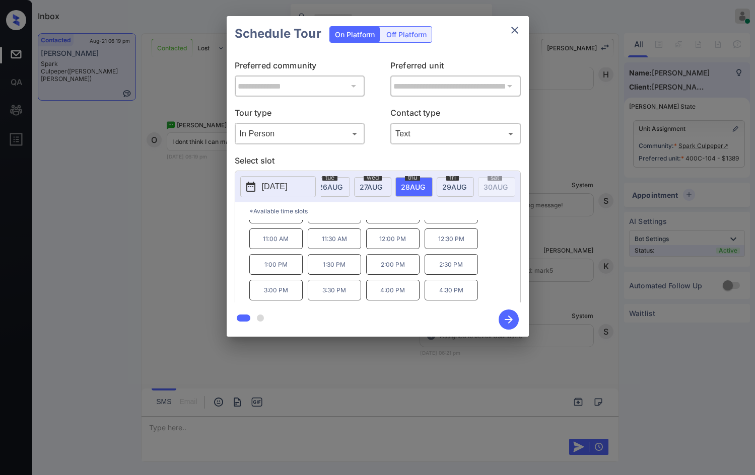
click at [134, 187] on span "[DATE]" at bounding box center [123, 187] width 23 height 9
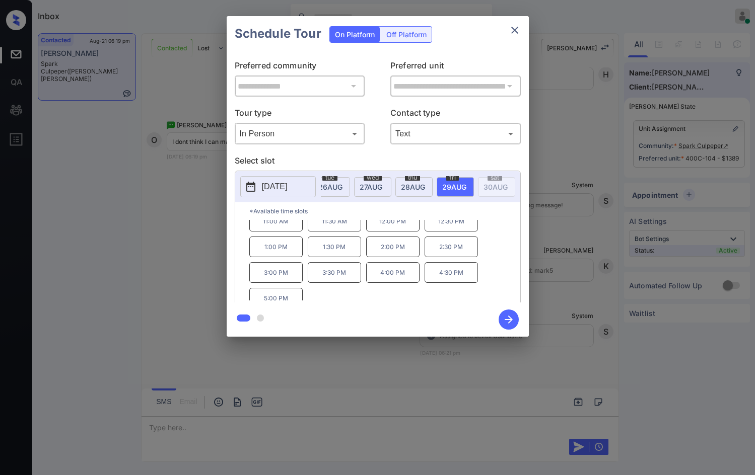
scroll to position [43, 0]
click at [122, 267] on div "**********" at bounding box center [377, 176] width 755 height 353
